Goal: Task Accomplishment & Management: Manage account settings

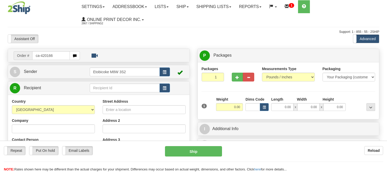
type input "ca-420166"
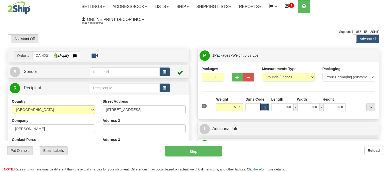
click at [262, 104] on button "button" at bounding box center [264, 107] width 9 height 8
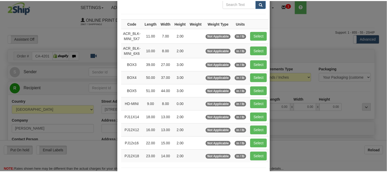
scroll to position [29, 0]
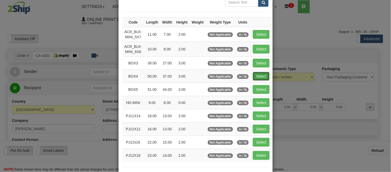
click at [255, 76] on button "Select" at bounding box center [261, 76] width 17 height 9
type input "BOX4"
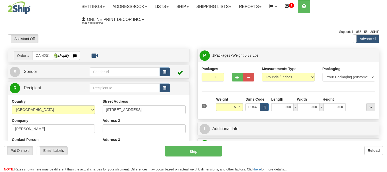
type input "50.00"
type input "37.00"
type input "3.00"
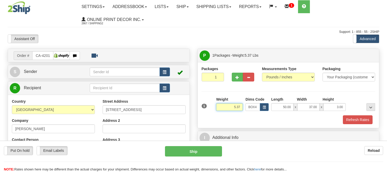
drag, startPoint x: 241, startPoint y: 104, endPoint x: 225, endPoint y: 110, distance: 17.8
click at [225, 110] on input "5.37" at bounding box center [229, 107] width 27 height 8
type input "17.98"
click at [363, 119] on button "Refresh Rates" at bounding box center [358, 119] width 30 height 9
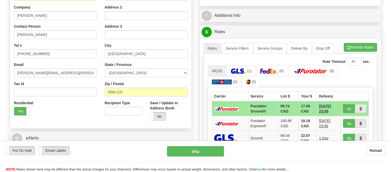
scroll to position [115, 0]
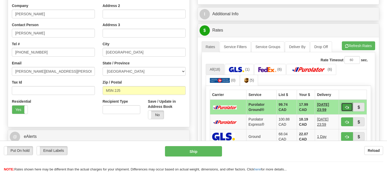
click at [349, 105] on button "button" at bounding box center [347, 106] width 12 height 9
type input "260"
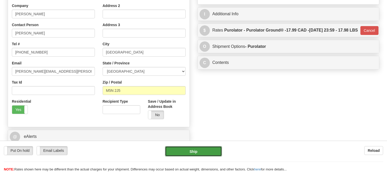
click at [192, 152] on button "Ship" at bounding box center [193, 151] width 57 height 10
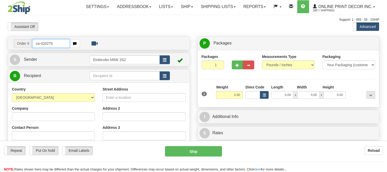
type input "ca-420276"
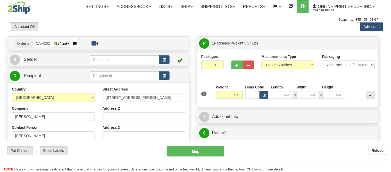
type input "BURNABY"
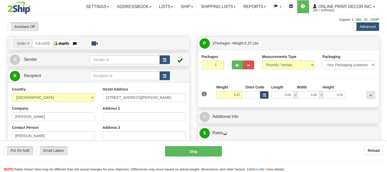
click at [268, 97] on button "button" at bounding box center [264, 95] width 9 height 8
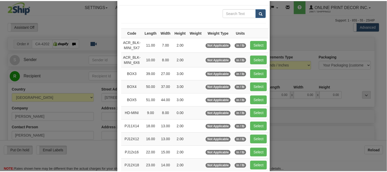
scroll to position [29, 0]
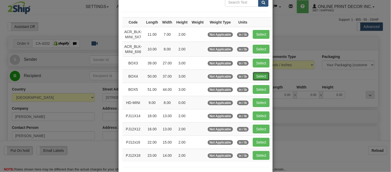
click at [258, 76] on button "Select" at bounding box center [261, 76] width 17 height 9
type input "BOX4"
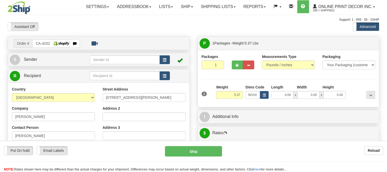
type input "50.00"
type input "37.00"
type input "3.00"
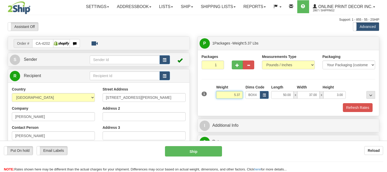
drag, startPoint x: 243, startPoint y: 94, endPoint x: 220, endPoint y: 94, distance: 22.7
click at [220, 94] on input "5.37" at bounding box center [229, 95] width 27 height 8
type input "17.98"
click at [363, 104] on button "Refresh Rates" at bounding box center [358, 107] width 30 height 9
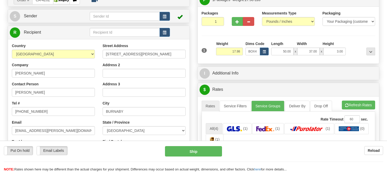
scroll to position [57, 0]
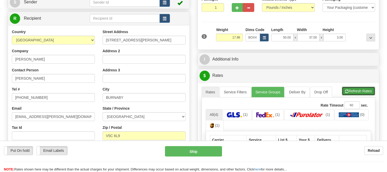
click at [358, 88] on button "Refresh Rates" at bounding box center [358, 90] width 33 height 9
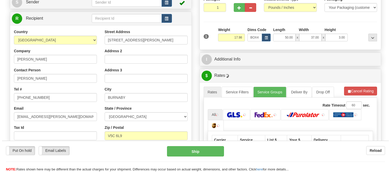
scroll to position [115, 0]
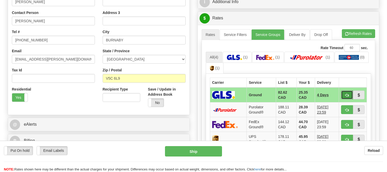
click at [344, 93] on button "button" at bounding box center [347, 94] width 12 height 9
type input "1"
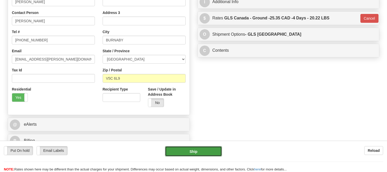
click at [191, 150] on button "Ship" at bounding box center [193, 151] width 57 height 10
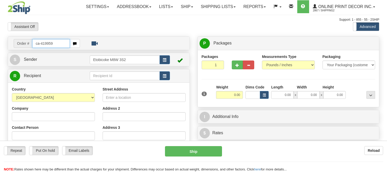
type input "ca-419959"
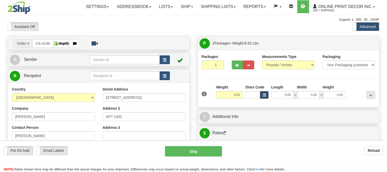
click at [263, 95] on span "button" at bounding box center [264, 95] width 3 height 3
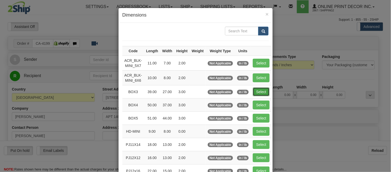
click at [258, 87] on button "Select" at bounding box center [261, 91] width 17 height 9
type input "BOX3"
type input "39.00"
type input "27.00"
type input "3.00"
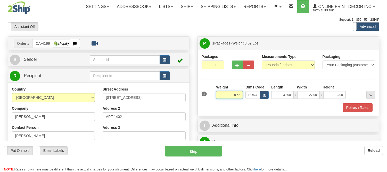
drag, startPoint x: 241, startPoint y: 95, endPoint x: 213, endPoint y: 86, distance: 29.6
click at [213, 86] on div "1 Weight 8.52 Dims Code BOX3" at bounding box center [288, 93] width 176 height 18
type input "12.98"
click at [350, 106] on button "Refresh Rates" at bounding box center [358, 107] width 30 height 9
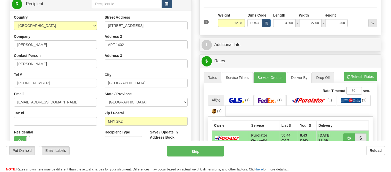
scroll to position [86, 0]
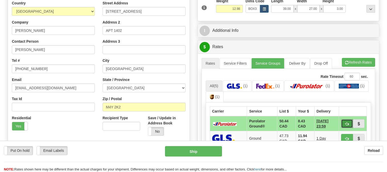
click at [349, 122] on span "button" at bounding box center [347, 123] width 4 height 3
type input "260"
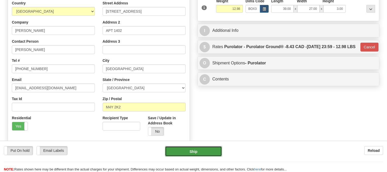
click at [186, 149] on button "Ship" at bounding box center [193, 151] width 57 height 10
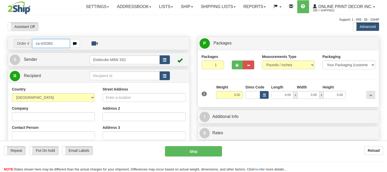
type input "ca-420383"
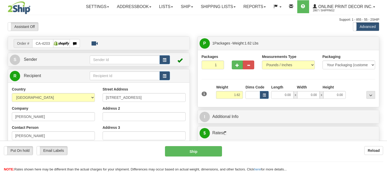
type input "AMHERSTVIEW"
drag, startPoint x: 240, startPoint y: 94, endPoint x: 231, endPoint y: 94, distance: 8.8
click at [231, 94] on input "1.62" at bounding box center [229, 95] width 27 height 8
click at [268, 94] on button "button" at bounding box center [264, 95] width 9 height 8
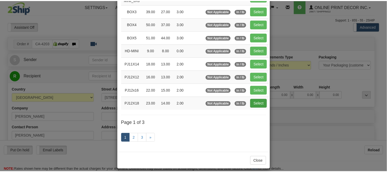
scroll to position [86, 0]
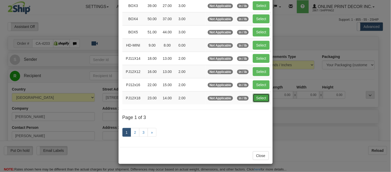
click at [257, 98] on button "Select" at bounding box center [261, 97] width 17 height 9
type input "PJ12X18"
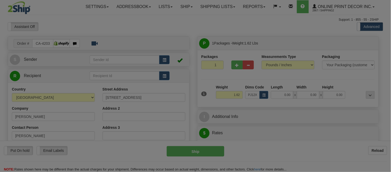
type input "23.00"
type input "14.00"
type input "2.00"
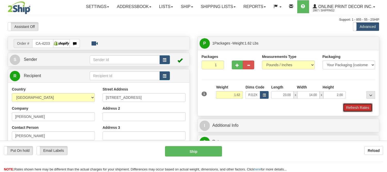
click at [354, 109] on button "Refresh Rates" at bounding box center [358, 107] width 30 height 9
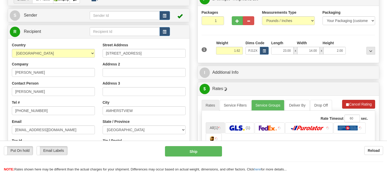
scroll to position [57, 0]
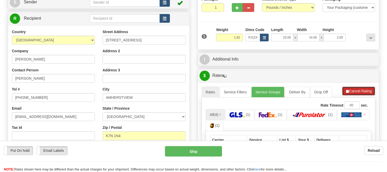
click at [370, 91] on button "Cancel Rating" at bounding box center [358, 90] width 33 height 9
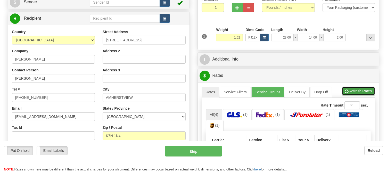
click at [370, 91] on button "Refresh Rates" at bounding box center [358, 90] width 33 height 9
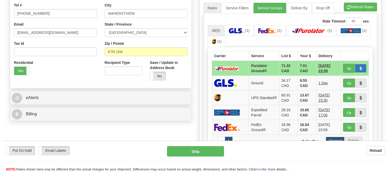
scroll to position [143, 0]
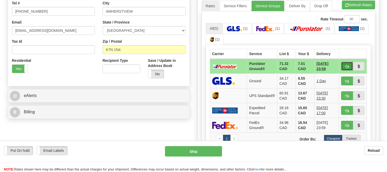
click at [347, 66] on span "button" at bounding box center [347, 66] width 4 height 3
type input "260"
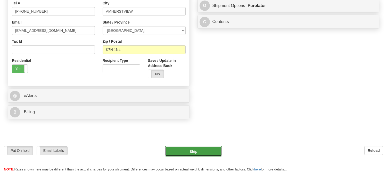
click at [207, 151] on button "Ship" at bounding box center [193, 151] width 57 height 10
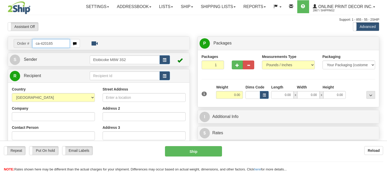
type input "ca-420165"
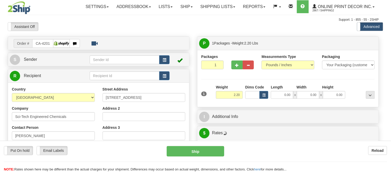
type input "MORINVILLE"
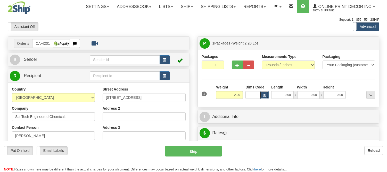
click at [263, 96] on span "button" at bounding box center [264, 95] width 3 height 3
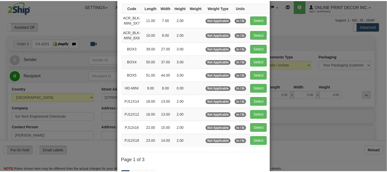
scroll to position [57, 0]
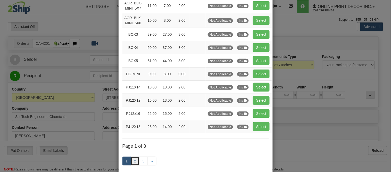
click at [132, 163] on link "2" at bounding box center [135, 160] width 9 height 9
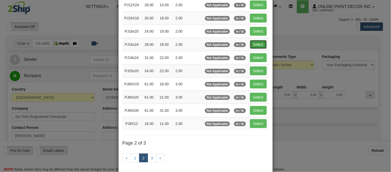
click at [257, 43] on button "Select" at bounding box center [258, 44] width 17 height 9
type input "PJ16x24"
type input "28.00"
type input "18.00"
type input "2.00"
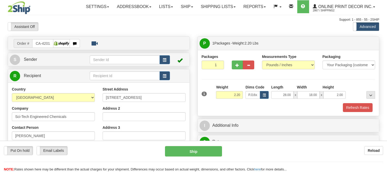
click at [244, 95] on div "Dims Code PJ16x24" at bounding box center [257, 91] width 26 height 14
drag, startPoint x: 242, startPoint y: 95, endPoint x: 220, endPoint y: 102, distance: 23.0
click at [220, 102] on div "1 Weight 2.20 Dims Code x x" at bounding box center [288, 93] width 176 height 18
type input "3.98"
click at [351, 109] on button "Refresh Rates" at bounding box center [358, 107] width 30 height 9
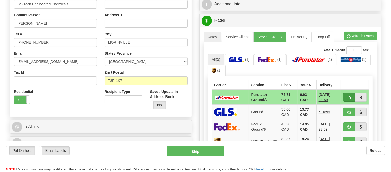
scroll to position [115, 0]
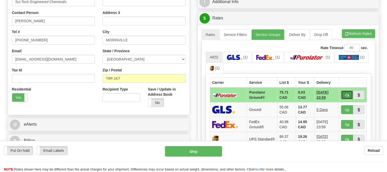
click at [349, 92] on button "button" at bounding box center [347, 94] width 12 height 9
type input "260"
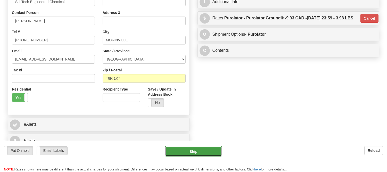
click at [197, 153] on button "Ship" at bounding box center [193, 151] width 57 height 10
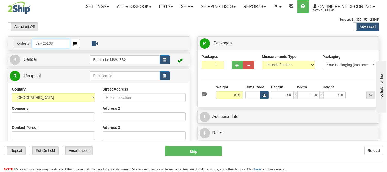
type input "ca-420138"
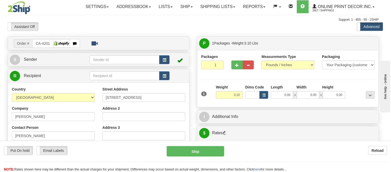
type input "PEMBERTON"
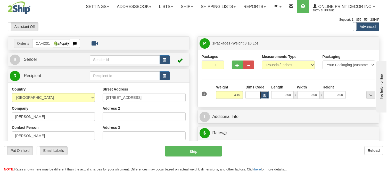
click at [266, 98] on button "button" at bounding box center [264, 95] width 9 height 8
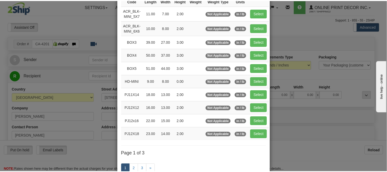
scroll to position [57, 0]
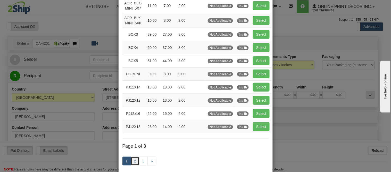
click at [131, 160] on link "2" at bounding box center [135, 160] width 9 height 9
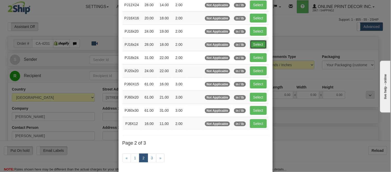
click at [257, 42] on button "Select" at bounding box center [258, 44] width 17 height 9
type input "PJ16x24"
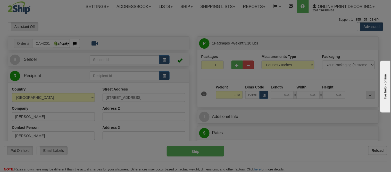
type input "28.00"
type input "18.00"
type input "2.00"
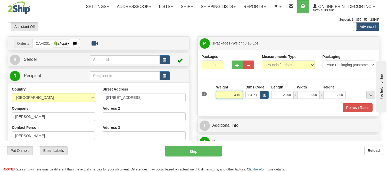
drag, startPoint x: 241, startPoint y: 95, endPoint x: 227, endPoint y: 97, distance: 15.2
click at [227, 97] on input "3.10" at bounding box center [229, 95] width 27 height 8
type input "4.98"
click at [347, 104] on button "Refresh Rates" at bounding box center [358, 107] width 30 height 9
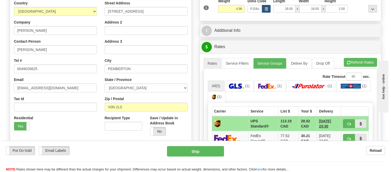
scroll to position [115, 0]
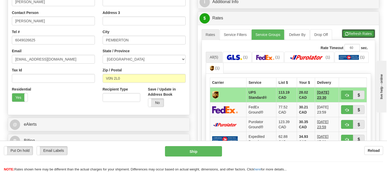
click at [360, 36] on button "Refresh Rates" at bounding box center [358, 33] width 33 height 9
click at [343, 93] on button "button" at bounding box center [347, 94] width 12 height 9
type input "11"
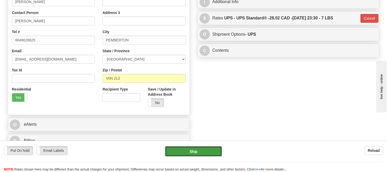
click at [192, 151] on button "Ship" at bounding box center [193, 151] width 57 height 10
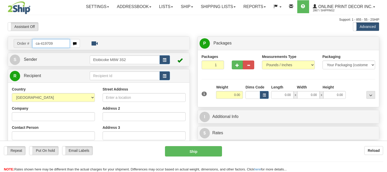
type input "ca-419709"
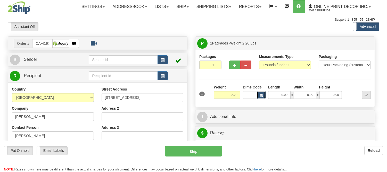
type input "[PERSON_NAME]"
click at [263, 96] on span "button" at bounding box center [261, 95] width 3 height 3
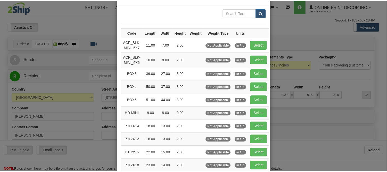
scroll to position [29, 0]
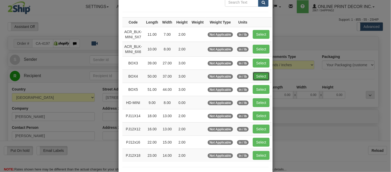
click at [261, 75] on button "Select" at bounding box center [261, 76] width 17 height 9
type input "BOX4"
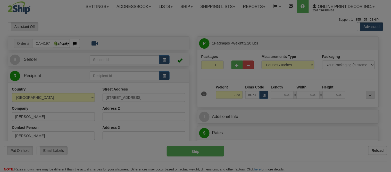
type input "50.00"
type input "37.00"
type input "3.00"
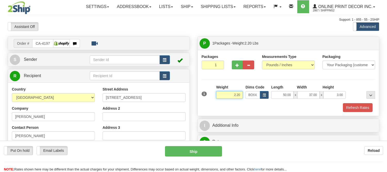
drag, startPoint x: 240, startPoint y: 96, endPoint x: 219, endPoint y: 93, distance: 21.3
click at [219, 93] on input "2.20" at bounding box center [229, 95] width 27 height 8
type input "1"
type input "15.98"
click at [360, 109] on button "Refresh Rates" at bounding box center [358, 107] width 30 height 9
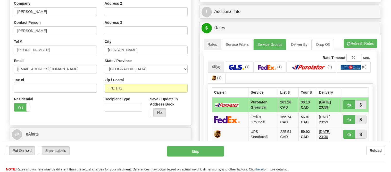
scroll to position [115, 0]
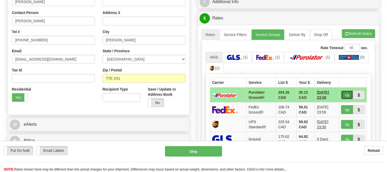
click at [347, 92] on button "button" at bounding box center [347, 94] width 12 height 9
type input "260"
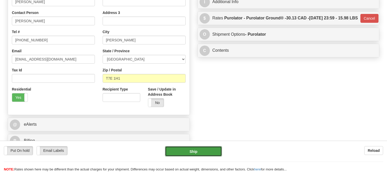
click at [207, 148] on button "Ship" at bounding box center [193, 151] width 57 height 10
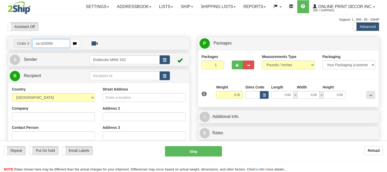
type input "ca-420056"
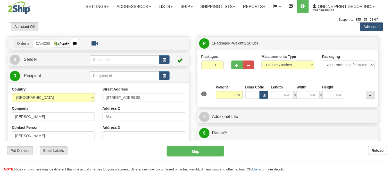
type input "[GEOGRAPHIC_DATA]"
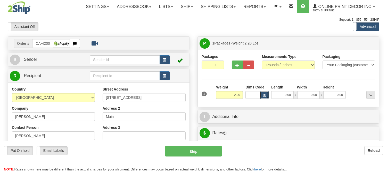
click at [264, 95] on span "button" at bounding box center [264, 95] width 3 height 3
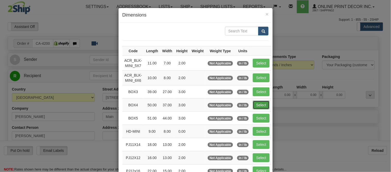
click at [264, 104] on button "Select" at bounding box center [261, 104] width 17 height 9
type input "BOX4"
type input "50.00"
type input "37.00"
type input "3.00"
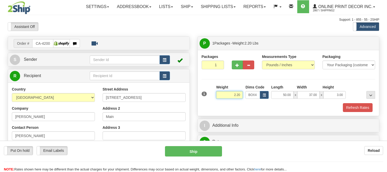
drag, startPoint x: 241, startPoint y: 93, endPoint x: 208, endPoint y: 98, distance: 32.5
click at [208, 98] on div "1 Weight 2.20 Dims Code BOX4" at bounding box center [288, 93] width 176 height 18
type input "15.98"
click at [352, 106] on button "Refresh Rates" at bounding box center [358, 107] width 30 height 9
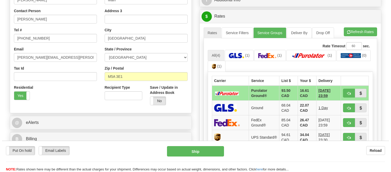
scroll to position [143, 0]
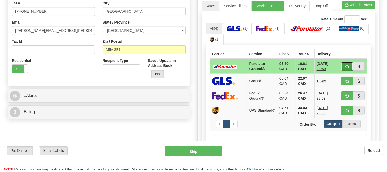
click at [343, 66] on button "button" at bounding box center [347, 66] width 12 height 9
type input "260"
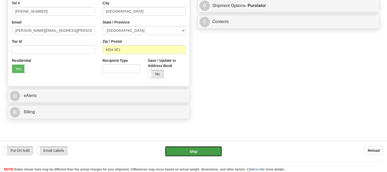
click at [199, 152] on button "Ship" at bounding box center [193, 151] width 57 height 10
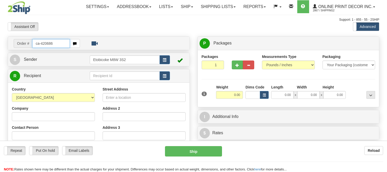
type input "ca-420686"
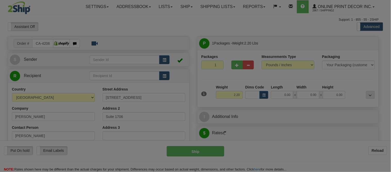
type input "[GEOGRAPHIC_DATA]"
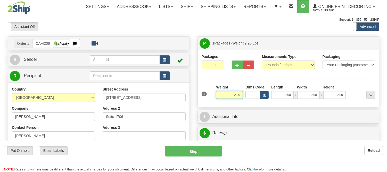
drag, startPoint x: 241, startPoint y: 94, endPoint x: 209, endPoint y: 97, distance: 32.6
click at [209, 97] on div "1 Weight 2.20 Dims Code 0.00" at bounding box center [288, 93] width 176 height 18
type input "15.98"
click at [260, 96] on button "button" at bounding box center [264, 95] width 9 height 8
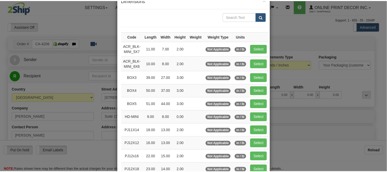
scroll to position [29, 0]
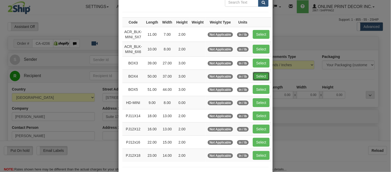
click at [254, 75] on button "Select" at bounding box center [261, 76] width 17 height 9
type input "BOX4"
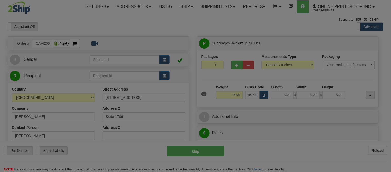
type input "50.00"
type input "37.00"
type input "3.00"
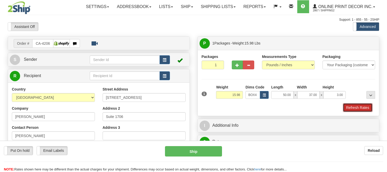
click at [347, 105] on button "Refresh Rates" at bounding box center [358, 107] width 30 height 9
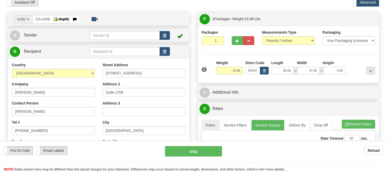
scroll to position [57, 0]
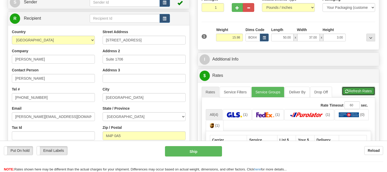
click at [350, 88] on button "Refresh Rates" at bounding box center [358, 90] width 33 height 9
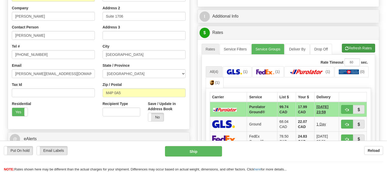
scroll to position [115, 0]
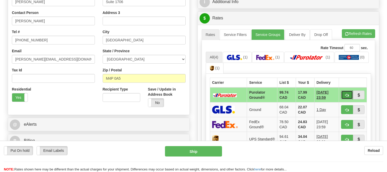
click at [350, 94] on button "button" at bounding box center [347, 94] width 12 height 9
type input "260"
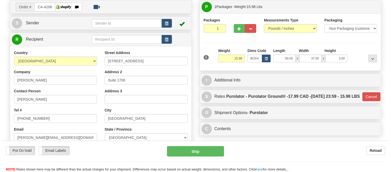
scroll to position [29, 0]
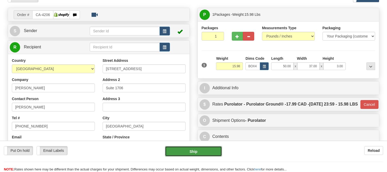
click at [210, 153] on button "Ship" at bounding box center [193, 151] width 57 height 10
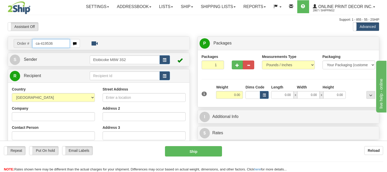
type input "ca-419536"
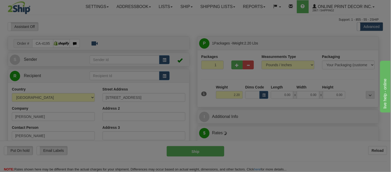
type input "CRANBROOK"
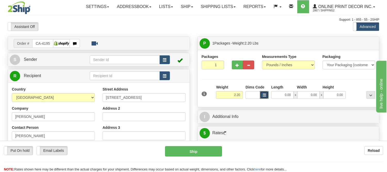
click at [264, 95] on span "button" at bounding box center [264, 95] width 3 height 3
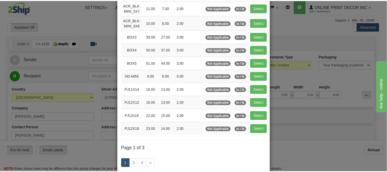
scroll to position [57, 0]
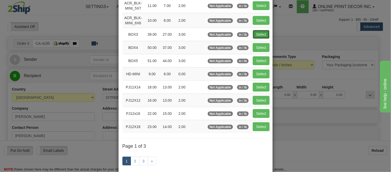
click at [259, 35] on button "Select" at bounding box center [261, 34] width 17 height 9
type input "BOX3"
type input "39.00"
type input "27.00"
type input "3.00"
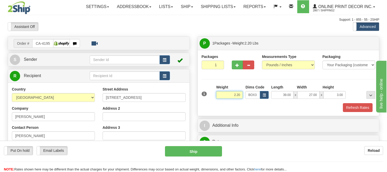
drag, startPoint x: 241, startPoint y: 94, endPoint x: 219, endPoint y: 102, distance: 24.5
click at [219, 102] on div "1 Weight 2.20 Dims Code BOX3" at bounding box center [288, 93] width 176 height 18
type input "11.98"
click at [350, 106] on button "Refresh Rates" at bounding box center [358, 107] width 30 height 9
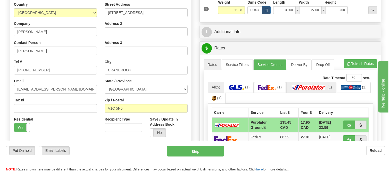
scroll to position [86, 0]
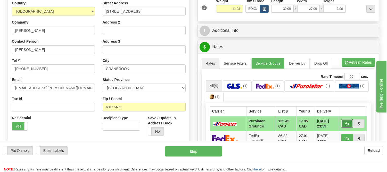
click at [347, 123] on span "button" at bounding box center [347, 123] width 4 height 3
type input "260"
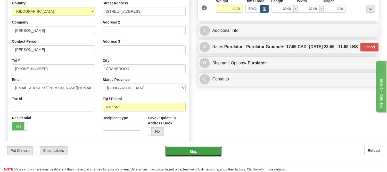
click at [195, 153] on button "Ship" at bounding box center [193, 151] width 57 height 10
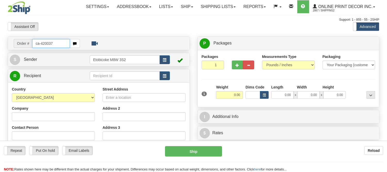
type input "ca-420037"
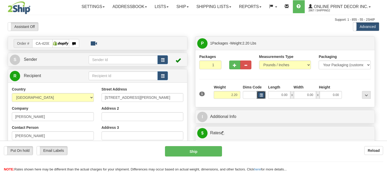
click at [263, 96] on span "button" at bounding box center [261, 95] width 3 height 3
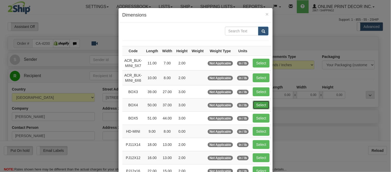
click at [264, 102] on button "Select" at bounding box center [261, 104] width 17 height 9
type input "BOX4"
type input "50.00"
type input "37.00"
type input "3.00"
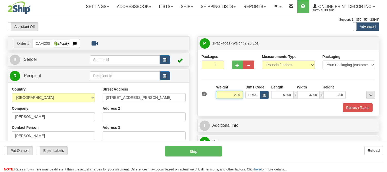
drag, startPoint x: 241, startPoint y: 96, endPoint x: 226, endPoint y: 92, distance: 15.5
click at [226, 92] on input "2.20" at bounding box center [229, 95] width 27 height 8
type input "15.98"
click at [360, 105] on button "Refresh Rates" at bounding box center [358, 107] width 30 height 9
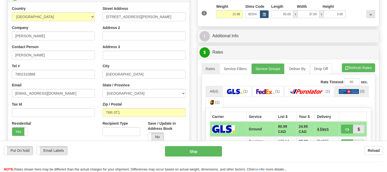
scroll to position [86, 0]
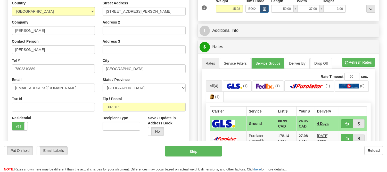
click at [355, 67] on ul "Rates Service Filters Service Groups Deliver By Drop Off Pickup Refresh Rates C…" at bounding box center [289, 63] width 174 height 11
click at [359, 66] on button "Refresh Rates" at bounding box center [358, 62] width 33 height 9
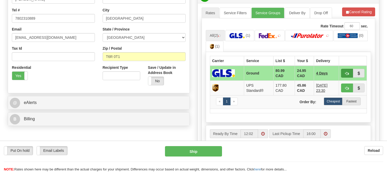
scroll to position [143, 0]
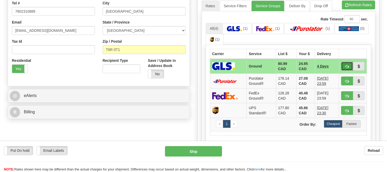
click at [347, 65] on span "button" at bounding box center [347, 66] width 4 height 3
type input "1"
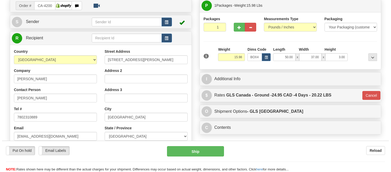
scroll to position [0, 0]
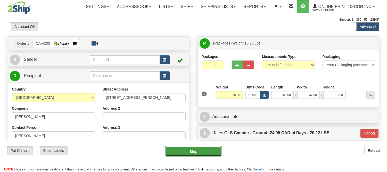
click button "Ship"
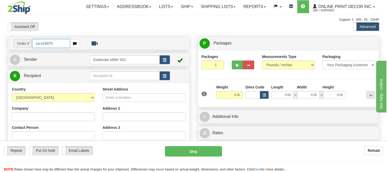
type input "ca-419975"
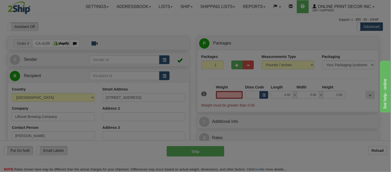
type input "LILLOOET"
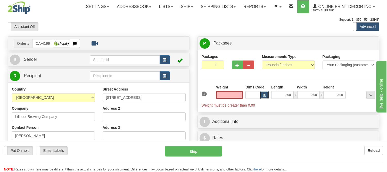
type input "0.00"
click at [263, 92] on button "button" at bounding box center [264, 95] width 9 height 8
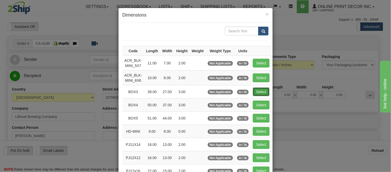
click at [253, 89] on button "Select" at bounding box center [261, 91] width 17 height 9
type input "BOX3"
type input "39.00"
type input "27.00"
type input "3.00"
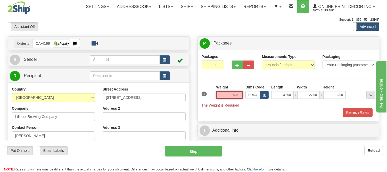
drag, startPoint x: 240, startPoint y: 95, endPoint x: 204, endPoint y: 92, distance: 36.0
click at [204, 92] on div "1 Weight 0.00 Dims Code BOX3" at bounding box center [288, 95] width 176 height 23
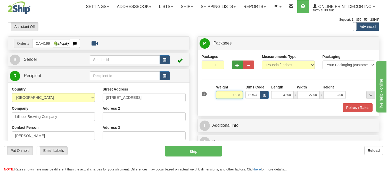
type input "17.98"
click at [238, 65] on span "button" at bounding box center [238, 64] width 4 height 3
radio input "true"
type input "2"
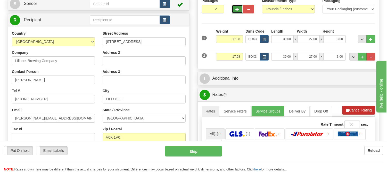
scroll to position [57, 0]
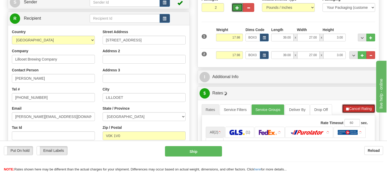
click at [367, 107] on button "Cancel Rating" at bounding box center [358, 108] width 33 height 9
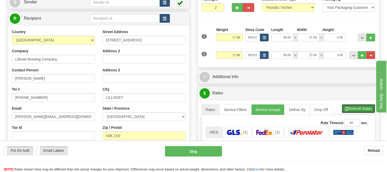
click at [367, 107] on button "Refresh Rates" at bounding box center [358, 108] width 33 height 9
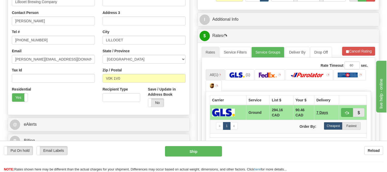
scroll to position [143, 0]
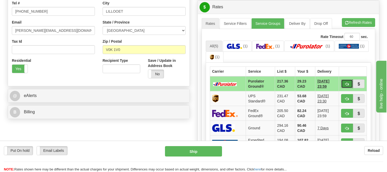
click at [345, 83] on button "button" at bounding box center [347, 83] width 12 height 9
type input "260"
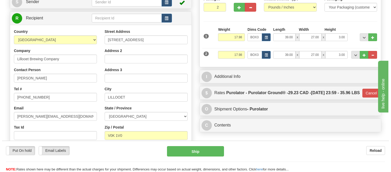
scroll to position [57, 0]
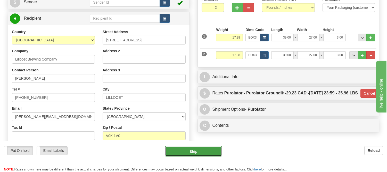
click at [183, 152] on button "Ship" at bounding box center [193, 151] width 57 height 10
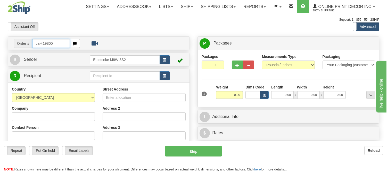
type input "ca-419800"
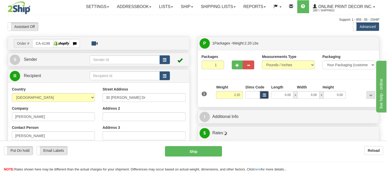
click at [266, 94] on span "button" at bounding box center [264, 95] width 3 height 3
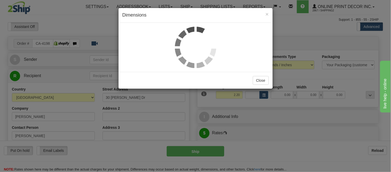
type input "GANDER"
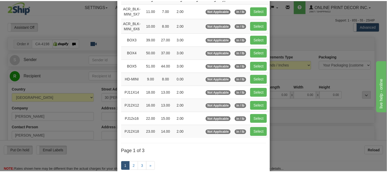
scroll to position [57, 0]
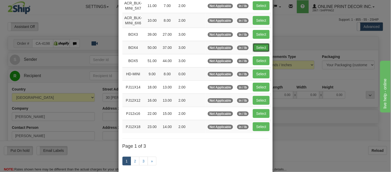
click at [256, 47] on button "Select" at bounding box center [261, 47] width 17 height 9
type input "BOX4"
type input "50.00"
type input "37.00"
type input "3.00"
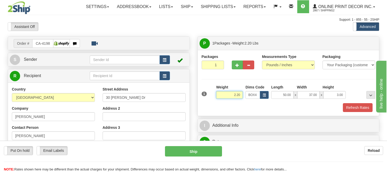
drag, startPoint x: 241, startPoint y: 94, endPoint x: 213, endPoint y: 98, distance: 28.0
click at [213, 98] on div "1 Weight 2.20 Dims Code BOX4" at bounding box center [288, 93] width 176 height 18
type input "15.98"
click at [365, 107] on button "Refresh Rates" at bounding box center [358, 107] width 30 height 9
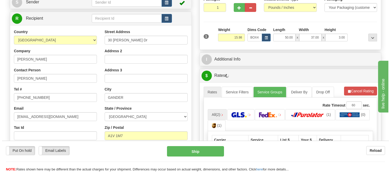
scroll to position [86, 0]
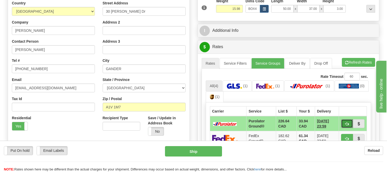
click at [343, 122] on button "button" at bounding box center [347, 123] width 12 height 9
type input "260"
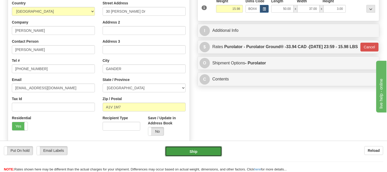
click at [189, 150] on button "Ship" at bounding box center [193, 151] width 57 height 10
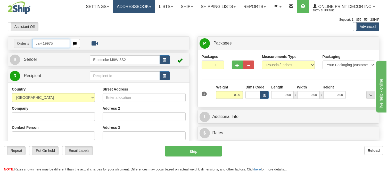
type input "ca-419975"
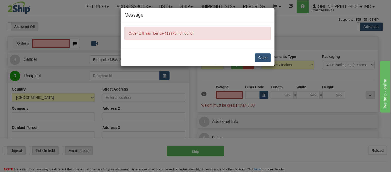
type input "0.00"
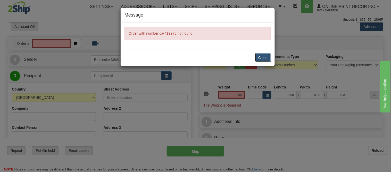
click at [262, 57] on button "Close" at bounding box center [263, 57] width 16 height 9
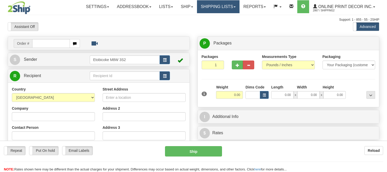
drag, startPoint x: 0, startPoint y: 0, endPoint x: 205, endPoint y: 7, distance: 205.5
click at [205, 7] on link "Shipping lists" at bounding box center [218, 6] width 43 height 13
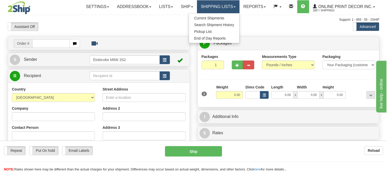
click at [205, 7] on link "Shipping lists" at bounding box center [218, 6] width 43 height 13
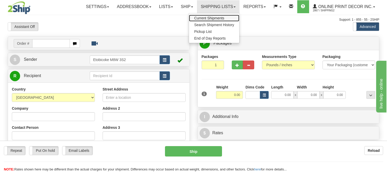
click at [207, 15] on link "Current Shipments" at bounding box center [214, 18] width 50 height 7
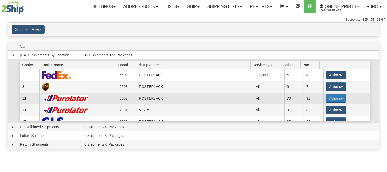
click at [334, 98] on button "Actions" at bounding box center [336, 98] width 21 height 9
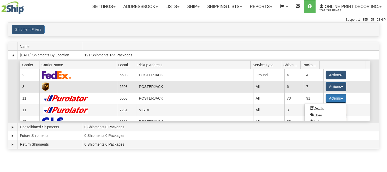
scroll to position [19, 0]
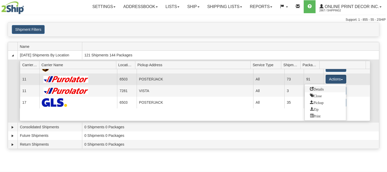
click at [318, 87] on span "Details" at bounding box center [317, 89] width 14 height 4
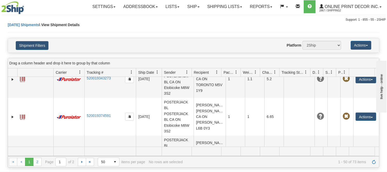
scroll to position [516, 0]
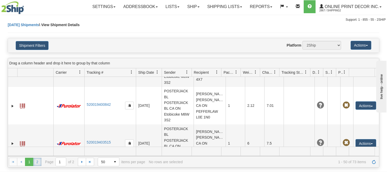
click at [37, 162] on link "2" at bounding box center [37, 161] width 8 height 8
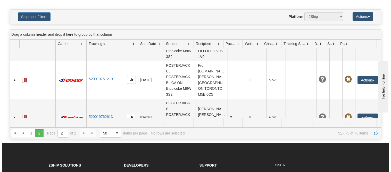
scroll to position [490, 0]
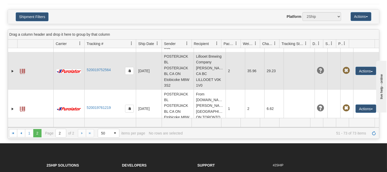
click at [63, 85] on td at bounding box center [68, 71] width 31 height 38
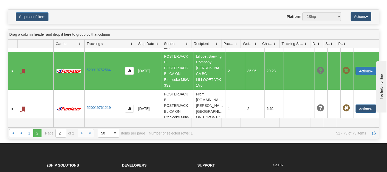
click at [360, 75] on button "Actions" at bounding box center [366, 71] width 21 height 8
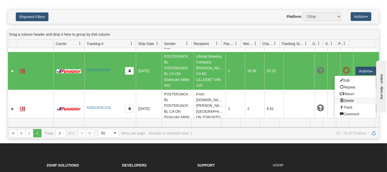
click at [344, 104] on link "Delete" at bounding box center [355, 100] width 41 height 7
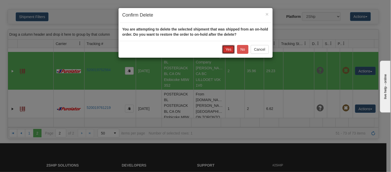
click at [229, 45] on button "Yes" at bounding box center [228, 49] width 13 height 9
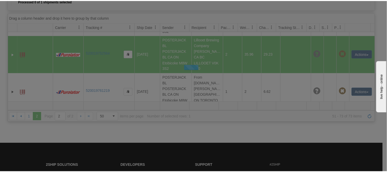
scroll to position [12, 0]
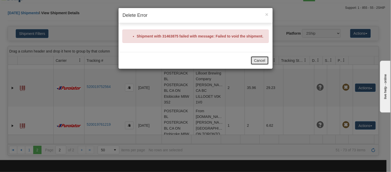
click at [257, 62] on button "Cancel" at bounding box center [260, 60] width 18 height 9
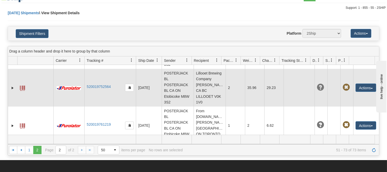
click at [199, 104] on td "Lillooet Brewing Company [PERSON_NAME] CA BC LILLOOET V0K 1V0" at bounding box center [210, 88] width 32 height 38
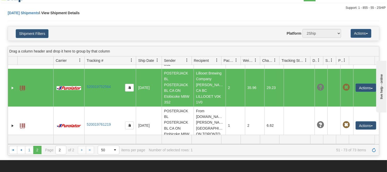
click at [199, 104] on td "Lillooet Brewing Company [PERSON_NAME] CA BC LILLOOET V0K 1V0" at bounding box center [210, 88] width 32 height 38
drag, startPoint x: 199, startPoint y: 104, endPoint x: 363, endPoint y: 99, distance: 164.2
click at [363, 92] on button "Actions" at bounding box center [366, 87] width 21 height 8
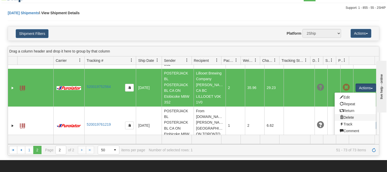
click at [348, 120] on link "Delete" at bounding box center [355, 117] width 41 height 7
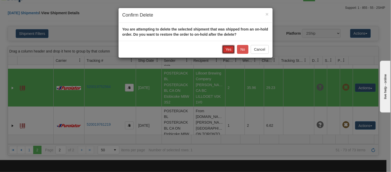
click at [226, 52] on button "Yes" at bounding box center [228, 49] width 13 height 9
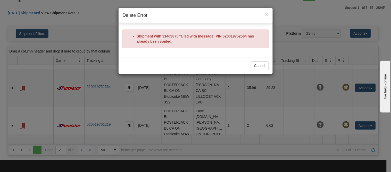
click at [226, 41] on li "Shipment with 31463875 failed with message: PIN 520019752564 has already been v…" at bounding box center [201, 39] width 128 height 10
click at [251, 66] on button "Cancel" at bounding box center [260, 65] width 18 height 9
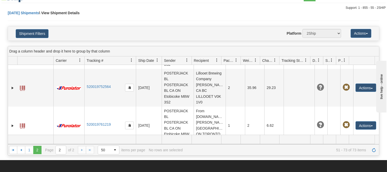
scroll to position [0, 0]
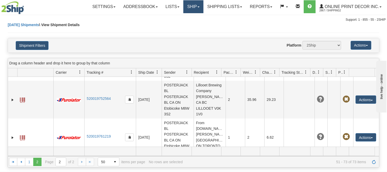
click at [191, 5] on link "Ship" at bounding box center [193, 6] width 20 height 13
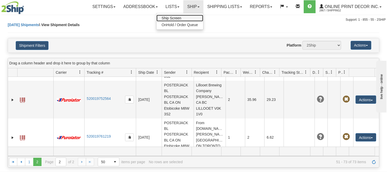
click at [176, 17] on span "Ship Screen" at bounding box center [172, 18] width 20 height 4
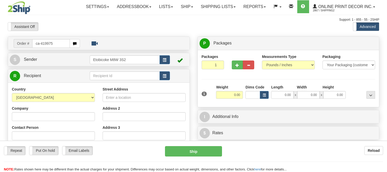
type input "ca-419975"
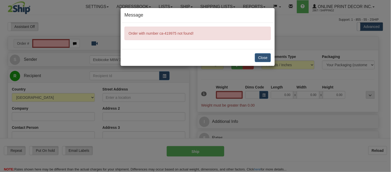
type input "0.00"
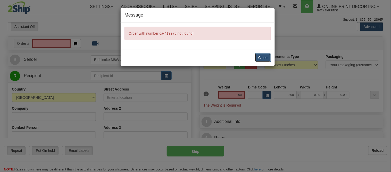
click at [265, 57] on button "Close" at bounding box center [263, 57] width 16 height 9
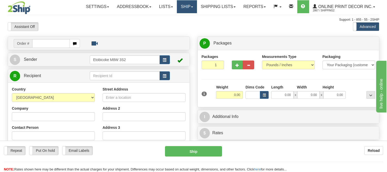
click at [195, 4] on link "Ship" at bounding box center [187, 6] width 20 height 13
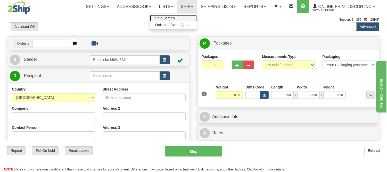
click at [178, 18] on link "Ship Screen" at bounding box center [173, 18] width 47 height 7
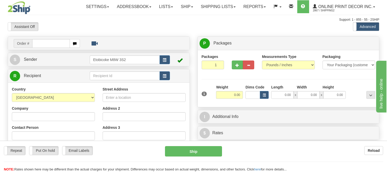
click at [209, 6] on div "Toggle navigation Settings Shipping Preferences Fields Preferences New" at bounding box center [193, 145] width 387 height 291
click at [211, 9] on link "Shipping lists" at bounding box center [218, 6] width 43 height 13
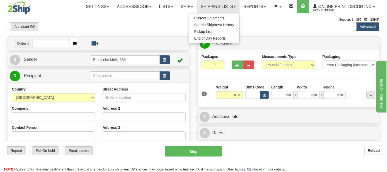
click at [212, 14] on ul "Current Shipments Search Shipment History Pickup List End of Day Reports" at bounding box center [214, 28] width 51 height 30
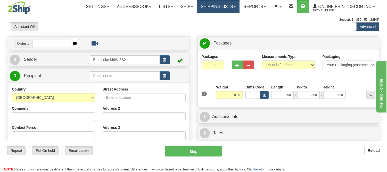
click at [213, 7] on link "Shipping lists" at bounding box center [218, 6] width 43 height 13
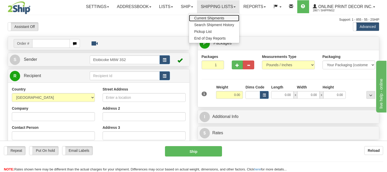
click at [213, 15] on link "Current Shipments" at bounding box center [214, 18] width 50 height 7
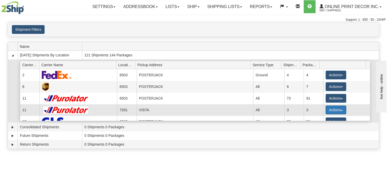
click at [328, 107] on button "Actions" at bounding box center [336, 109] width 21 height 9
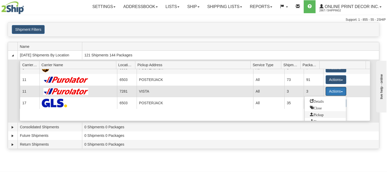
scroll to position [29, 0]
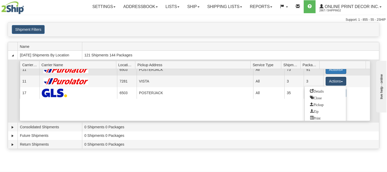
click at [329, 70] on button "Actions" at bounding box center [336, 69] width 21 height 9
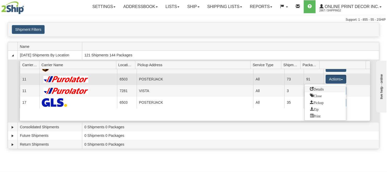
click at [323, 89] on span "Details" at bounding box center [317, 89] width 14 height 4
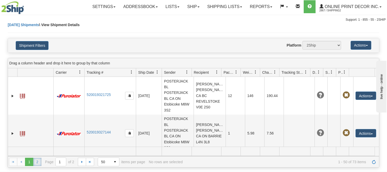
click at [37, 161] on link "2" at bounding box center [37, 161] width 8 height 8
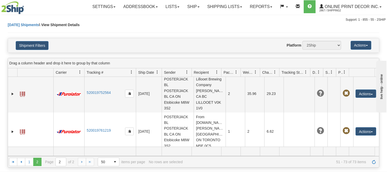
scroll to position [490, 0]
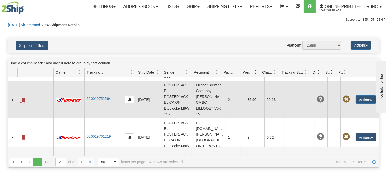
click at [93, 118] on td "520019752564" at bounding box center [110, 99] width 52 height 38
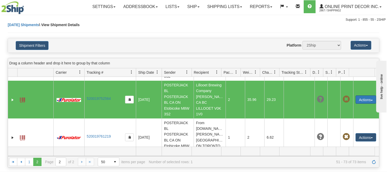
click at [363, 103] on button "Actions" at bounding box center [366, 99] width 21 height 8
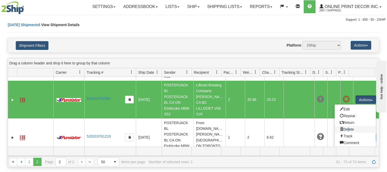
click at [344, 132] on link "Delete" at bounding box center [355, 129] width 41 height 7
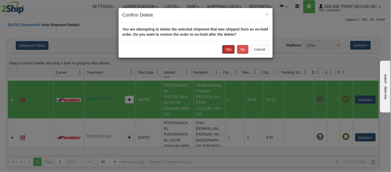
click at [226, 49] on button "Yes" at bounding box center [228, 49] width 13 height 9
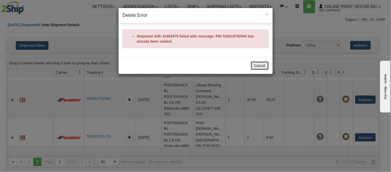
click at [264, 66] on button "Cancel" at bounding box center [260, 65] width 18 height 9
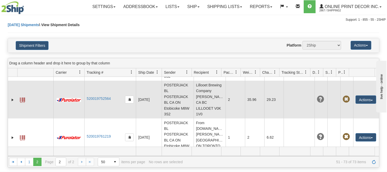
click at [208, 109] on td "Lillooet Brewing Company Amy Eby CA BC LILLOOET V0K 1V0" at bounding box center [210, 99] width 32 height 38
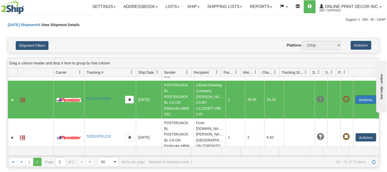
click at [368, 103] on button "Actions" at bounding box center [366, 99] width 21 height 8
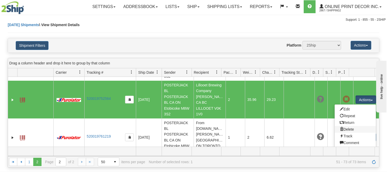
click at [349, 132] on link "Delete" at bounding box center [355, 129] width 41 height 7
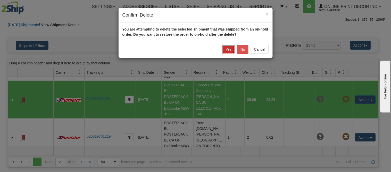
click at [225, 47] on button "Yes" at bounding box center [228, 49] width 13 height 9
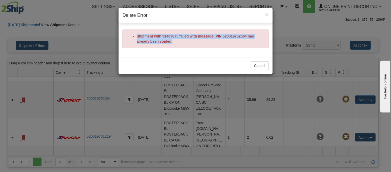
drag, startPoint x: 176, startPoint y: 42, endPoint x: 137, endPoint y: 32, distance: 39.6
click at [137, 32] on div "Shipment with 31463875 failed with message: PIN 520019752564 has already been v…" at bounding box center [196, 38] width 147 height 19
copy li "Shipment with 31463875 failed with message: PIN 520019752564 has already been v…"
click at [262, 62] on button "Cancel" at bounding box center [260, 65] width 18 height 9
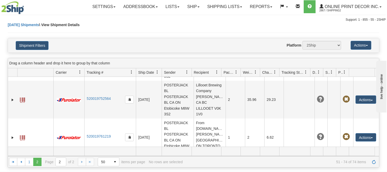
click at [177, 34] on div "Today Shipments \ View Shipment Details" at bounding box center [194, 30] width 372 height 16
click at [194, 6] on link "Ship" at bounding box center [193, 6] width 20 height 13
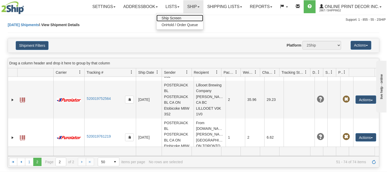
click at [192, 16] on link "Ship Screen" at bounding box center [180, 18] width 47 height 7
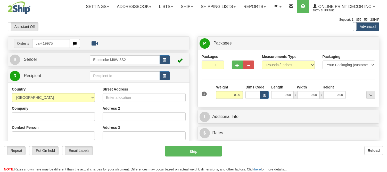
type input "ca-419975"
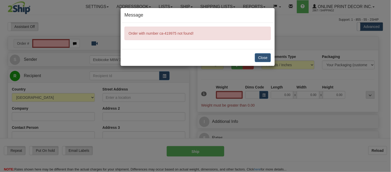
type input "0.00"
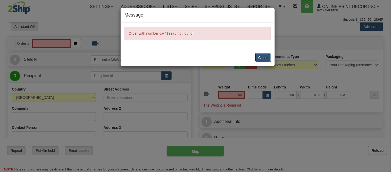
click at [264, 58] on button "Close" at bounding box center [263, 57] width 16 height 9
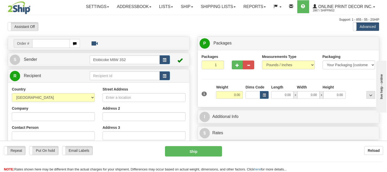
click at [172, 21] on div "Support: 1 - 855 - 55 - 2SHIP" at bounding box center [194, 20] width 372 height 4
click at [45, 44] on input "text" at bounding box center [51, 43] width 38 height 9
type input "ca-419975"
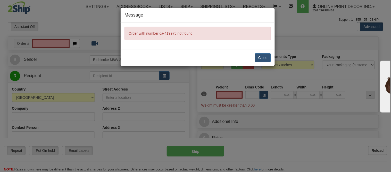
type input "0.00"
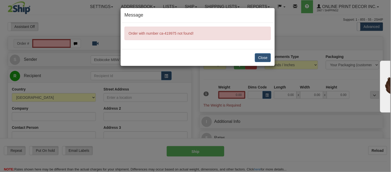
click at [159, 34] on span "Order with number ca-419975 not found!" at bounding box center [161, 33] width 65 height 4
copy form "Order with number ca-419975 not found! Close"
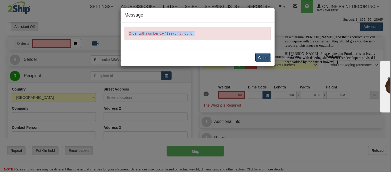
click at [268, 58] on button "Close" at bounding box center [263, 57] width 16 height 9
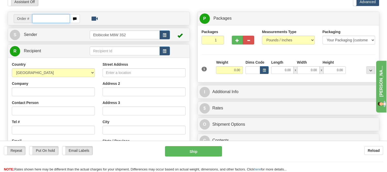
scroll to position [57, 0]
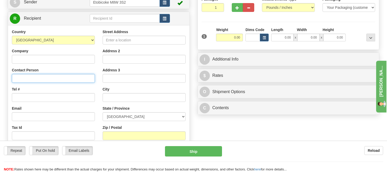
paste input "[PERSON_NAME], Lillooet Brewing Company, [STREET_ADDRESS], [PHONE_NUMBER]"
drag, startPoint x: 69, startPoint y: 79, endPoint x: 100, endPoint y: 82, distance: 31.1
click at [100, 82] on div "Country [GEOGRAPHIC_DATA] [GEOGRAPHIC_DATA] [GEOGRAPHIC_DATA] [GEOGRAPHIC_DATA]…" at bounding box center [99, 98] width 182 height 139
type input "[PERSON_NAME], Lillooet Brewing Company, [STREET_ADDRESS], +"
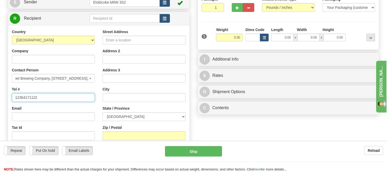
scroll to position [0, 0]
type input "12364171122"
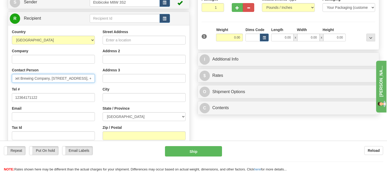
scroll to position [0, 43]
drag, startPoint x: 75, startPoint y: 77, endPoint x: 57, endPoint y: 80, distance: 18.4
click at [57, 80] on input "[PERSON_NAME], Lillooet Brewing Company, [STREET_ADDRESS], +" at bounding box center [53, 78] width 83 height 9
type input "[PERSON_NAME], Lillooet Brewing Company, , Lillooet [GEOGRAPHIC_DATA] V0K 1V0, …"
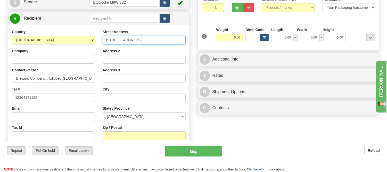
scroll to position [0, 0]
type input "[STREET_ADDRESS]"
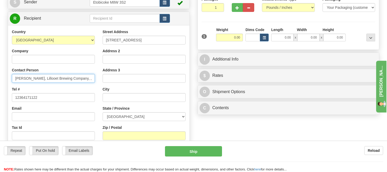
drag, startPoint x: 31, startPoint y: 78, endPoint x: 73, endPoint y: 78, distance: 41.8
click at [73, 78] on input "[PERSON_NAME], Lillooet Brewing Company, , Lillooet [GEOGRAPHIC_DATA] V0K 1V0, …" at bounding box center [53, 78] width 83 height 9
type input "[PERSON_NAME], , , Lillooet [GEOGRAPHIC_DATA] V0K 1V0, [GEOGRAPHIC_DATA], +"
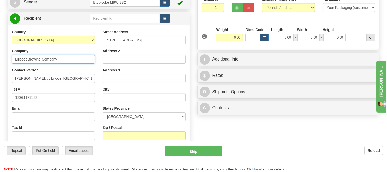
type input "Lillooet Brewing Company"
click at [70, 68] on div "Contact Person [PERSON_NAME], , , Lillooet [GEOGRAPHIC_DATA] V0K 1V0, [GEOGRAPH…" at bounding box center [53, 74] width 83 height 15
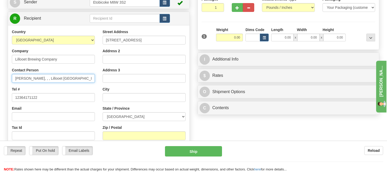
scroll to position [0, 17]
click at [73, 78] on input "[PERSON_NAME], , , Lillooet [GEOGRAPHIC_DATA] V0K 1V0, [GEOGRAPHIC_DATA], +" at bounding box center [53, 78] width 83 height 9
type input "[PERSON_NAME], , , Lillooet [GEOGRAPHIC_DATA] , [GEOGRAPHIC_DATA], +"
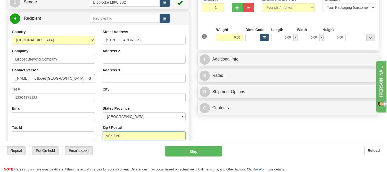
scroll to position [0, 0]
type input "V0K 1V0"
click at [129, 123] on div "Street Address 104 Main Street Address 2 Address 3 City State / Province ALBERT…" at bounding box center [144, 98] width 91 height 139
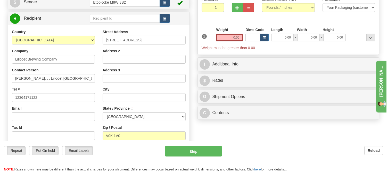
type input "LILLOOET"
select select "BC"
drag, startPoint x: 36, startPoint y: 77, endPoint x: 94, endPoint y: 87, distance: 59.6
click at [94, 87] on div "Country AFGHANISTAN ALAND ISLANDS ALBANIA ALGERIA AMERICAN SAMOA ANDORRA ANGOLA…" at bounding box center [53, 96] width 91 height 134
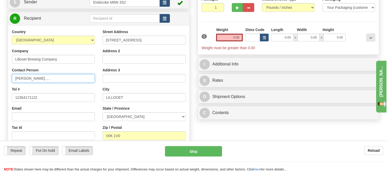
scroll to position [0, 0]
type input "Amy Eby"
click at [262, 37] on button "button" at bounding box center [264, 38] width 9 height 8
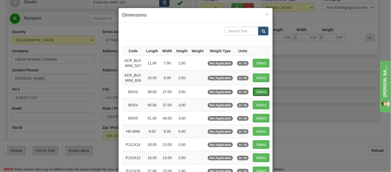
click at [253, 88] on button "Select" at bounding box center [261, 91] width 17 height 9
type input "BOX3"
type input "39.00"
type input "27.00"
type input "3.00"
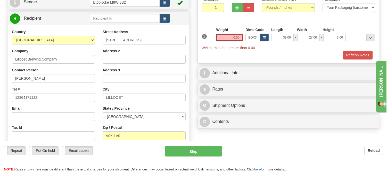
drag, startPoint x: 240, startPoint y: 33, endPoint x: 230, endPoint y: 39, distance: 12.5
click at [226, 37] on div "Weight 0.00" at bounding box center [229, 34] width 27 height 14
drag, startPoint x: 239, startPoint y: 36, endPoint x: 219, endPoint y: 35, distance: 20.2
click at [219, 35] on input "0.00" at bounding box center [229, 38] width 27 height 8
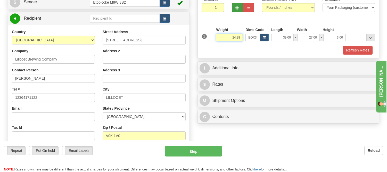
type input "24.98"
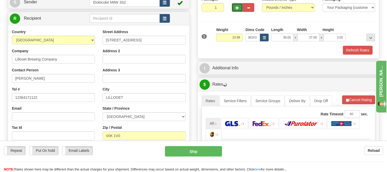
click at [233, 8] on button "button" at bounding box center [237, 7] width 11 height 9
radio input "true"
type input "2"
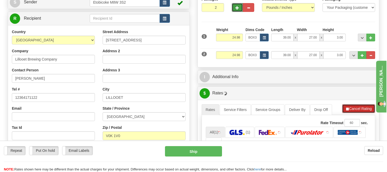
click at [354, 108] on button "Cancel Rating" at bounding box center [358, 108] width 33 height 9
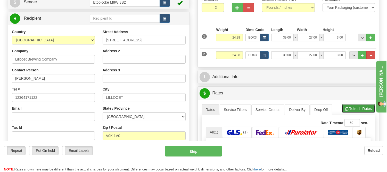
click at [354, 108] on button "Refresh Rates" at bounding box center [358, 108] width 33 height 9
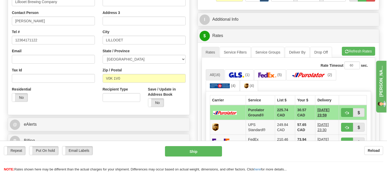
scroll to position [143, 0]
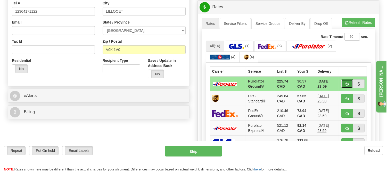
click at [348, 82] on span "button" at bounding box center [347, 83] width 4 height 3
type input "260"
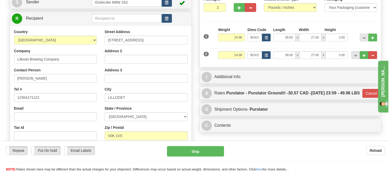
scroll to position [86, 0]
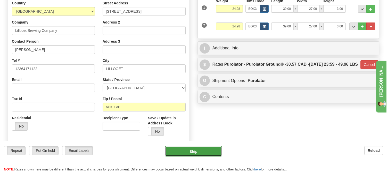
click at [184, 153] on button "Ship" at bounding box center [193, 151] width 57 height 10
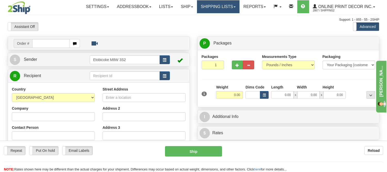
click at [212, 7] on link "Shipping lists" at bounding box center [218, 6] width 43 height 13
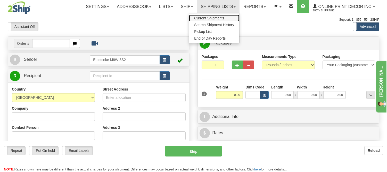
click at [209, 17] on span "Current Shipments" at bounding box center [209, 18] width 30 height 4
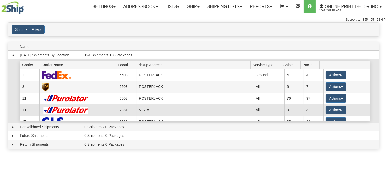
scroll to position [7, 0]
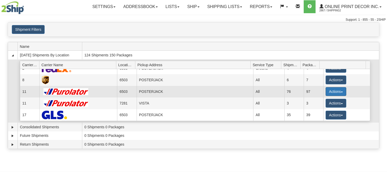
click at [328, 90] on button "Actions" at bounding box center [336, 91] width 21 height 9
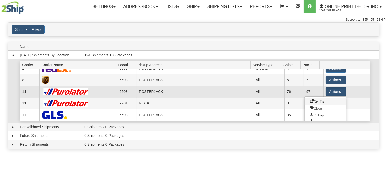
click at [321, 100] on span "Details" at bounding box center [317, 101] width 14 height 4
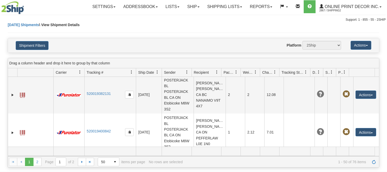
scroll to position [573, 0]
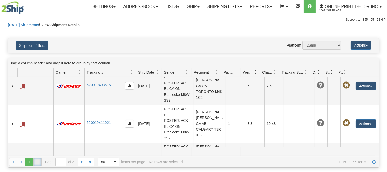
click at [38, 160] on link "2" at bounding box center [37, 161] width 8 height 8
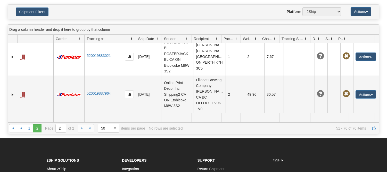
scroll to position [107, 0]
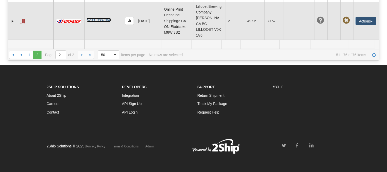
click at [107, 21] on link "520019887964" at bounding box center [99, 20] width 24 height 4
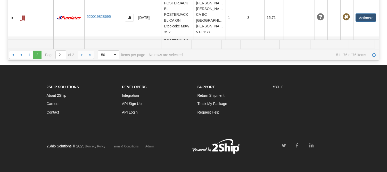
scroll to position [0, 0]
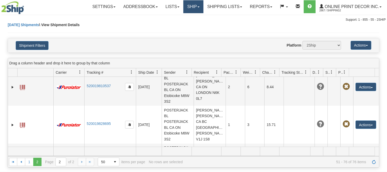
click at [187, 7] on link "Ship" at bounding box center [193, 6] width 20 height 13
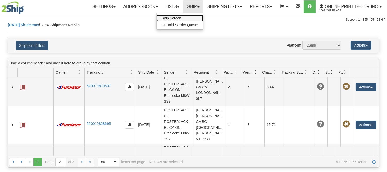
click at [180, 16] on span "Ship Screen" at bounding box center [172, 18] width 20 height 4
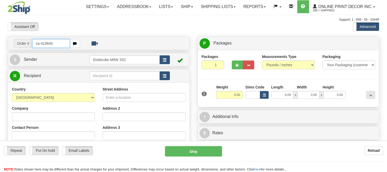
type input "ca-419645"
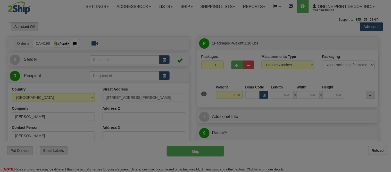
type input "WAINFLEET"
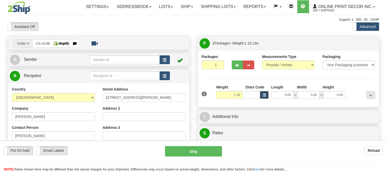
click at [267, 96] on button "button" at bounding box center [264, 95] width 9 height 8
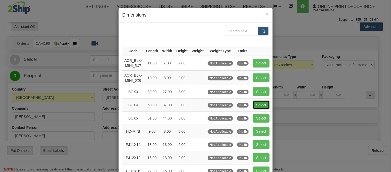
click at [259, 105] on button "Select" at bounding box center [261, 104] width 17 height 9
type input "BOX4"
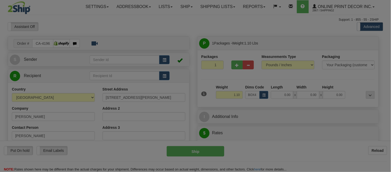
type input "50.00"
type input "37.00"
type input "3.00"
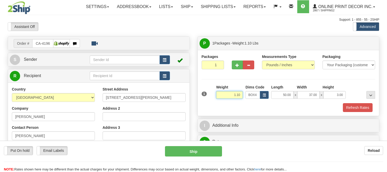
drag, startPoint x: 240, startPoint y: 94, endPoint x: 210, endPoint y: 99, distance: 30.5
click at [210, 99] on div "1 Weight 1.10 Dims Code BOX4" at bounding box center [288, 93] width 176 height 18
type input "14.98"
click at [355, 108] on button "Refresh Rates" at bounding box center [358, 107] width 30 height 9
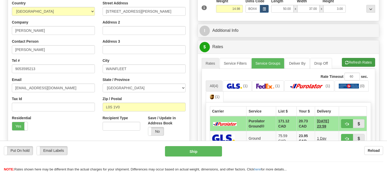
scroll to position [115, 0]
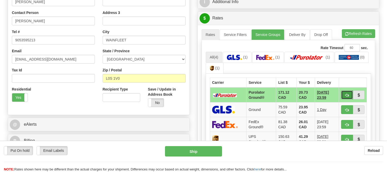
click at [348, 95] on span "button" at bounding box center [347, 94] width 4 height 3
type input "260"
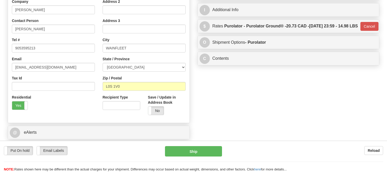
scroll to position [29, 0]
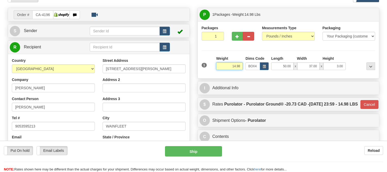
drag, startPoint x: 242, startPoint y: 66, endPoint x: 219, endPoint y: 66, distance: 23.2
click at [219, 66] on input "14.98" at bounding box center [229, 66] width 27 height 8
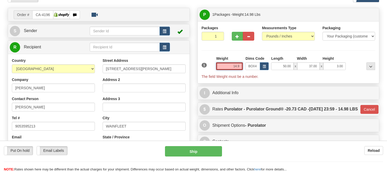
type input "14.98"
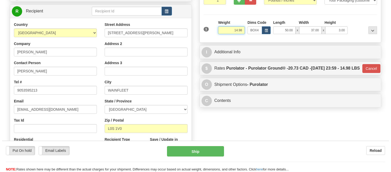
scroll to position [115, 0]
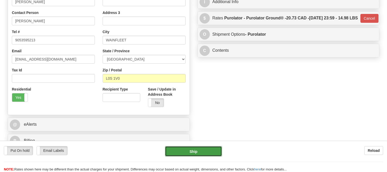
click at [210, 156] on button "Ship" at bounding box center [193, 151] width 57 height 10
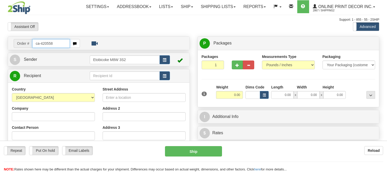
type input "ca-420558"
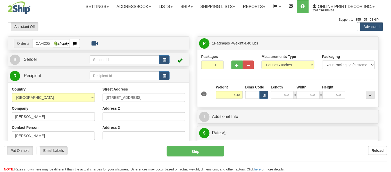
type input "[GEOGRAPHIC_DATA]"
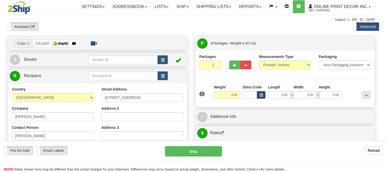
click at [266, 95] on button "button" at bounding box center [261, 95] width 9 height 8
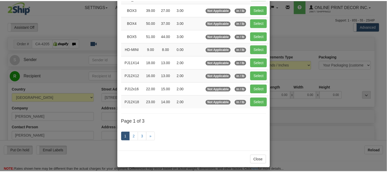
scroll to position [86, 0]
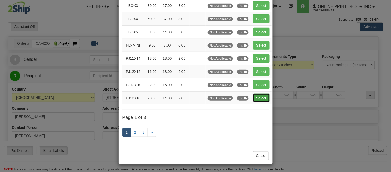
click at [253, 97] on button "Select" at bounding box center [261, 97] width 17 height 9
type input "PJ12X18"
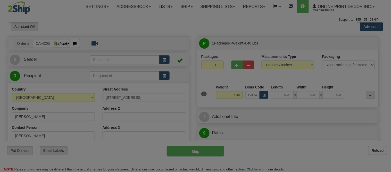
type input "23.00"
type input "14.00"
type input "2.00"
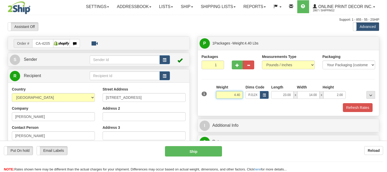
drag, startPoint x: 241, startPoint y: 96, endPoint x: 230, endPoint y: 94, distance: 11.5
click at [230, 94] on input "4.40" at bounding box center [229, 95] width 27 height 8
type input "2.10"
click at [237, 67] on button "button" at bounding box center [237, 64] width 11 height 9
radio input "true"
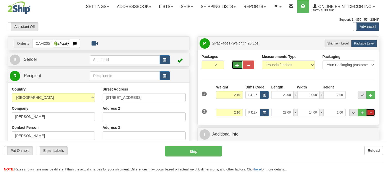
click at [372, 113] on span "..." at bounding box center [370, 112] width 3 height 3
type input "1"
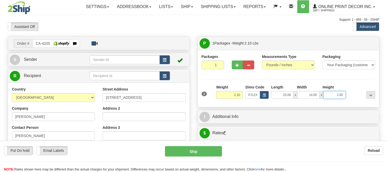
drag, startPoint x: 343, startPoint y: 94, endPoint x: 323, endPoint y: 86, distance: 21.7
click at [323, 86] on div "Length Width Height 23.00 x 14.00 x 2.00" at bounding box center [308, 91] width 77 height 14
click button "Delete" at bounding box center [0, 0] width 0 height 0
type input "4.00"
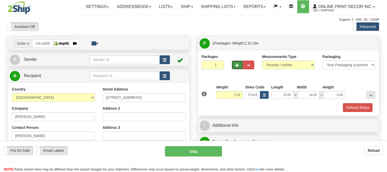
click at [235, 62] on button "button" at bounding box center [237, 64] width 11 height 9
radio input "true"
type input "2"
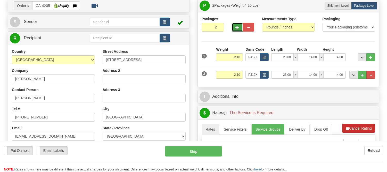
scroll to position [57, 0]
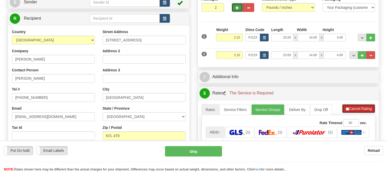
click at [349, 104] on button "Cancel Rating" at bounding box center [358, 108] width 33 height 9
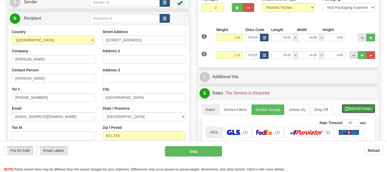
click at [349, 104] on button "Refresh Rates" at bounding box center [358, 108] width 33 height 9
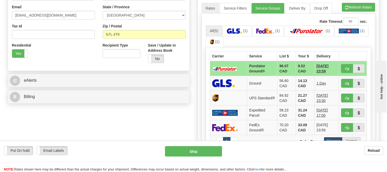
scroll to position [172, 0]
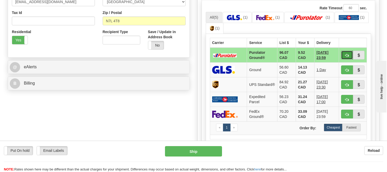
click at [345, 55] on button "button" at bounding box center [347, 55] width 12 height 9
type input "260"
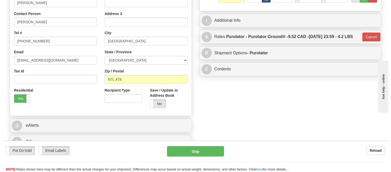
scroll to position [57, 0]
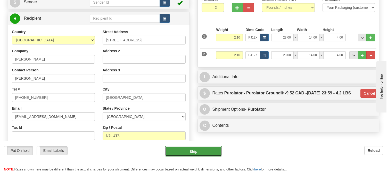
click at [211, 154] on button "Ship" at bounding box center [193, 151] width 57 height 10
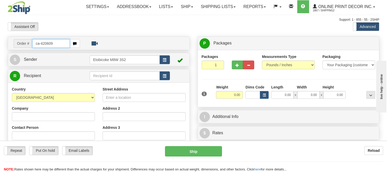
type input "ca-420609"
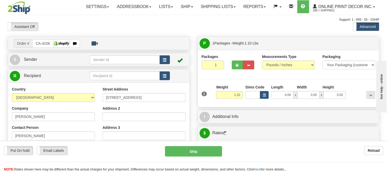
type input "COCHRANE"
click at [263, 92] on button "button" at bounding box center [264, 95] width 9 height 8
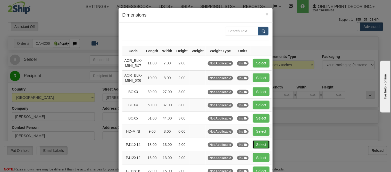
click at [257, 145] on button "Select" at bounding box center [261, 144] width 17 height 9
type input "PJ11X14"
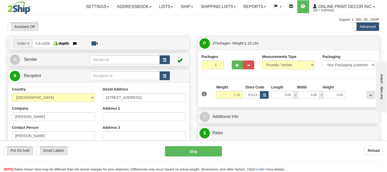
type input "18.00"
type input "13.00"
type input "2.00"
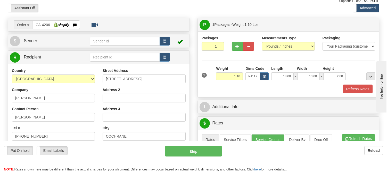
scroll to position [29, 0]
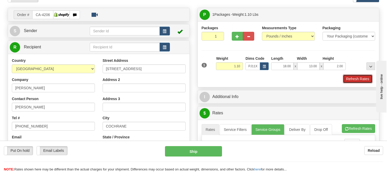
click at [355, 79] on button "Refresh Rates" at bounding box center [358, 78] width 30 height 9
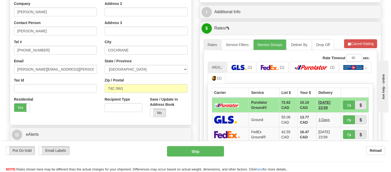
scroll to position [115, 0]
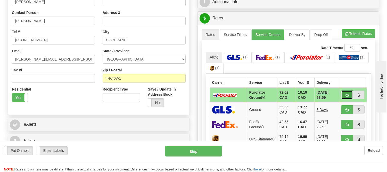
click at [348, 96] on span "button" at bounding box center [347, 94] width 4 height 3
type input "260"
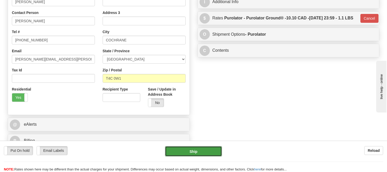
click at [199, 151] on button "Ship" at bounding box center [193, 151] width 57 height 10
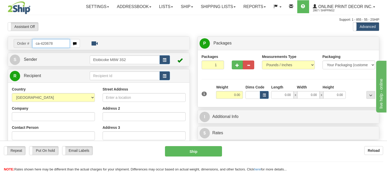
type input "ca-420678"
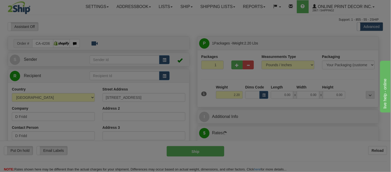
type input "[GEOGRAPHIC_DATA]"
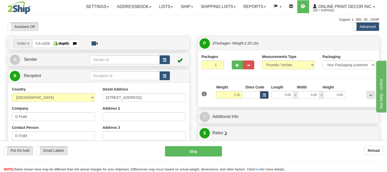
click at [264, 92] on button "button" at bounding box center [264, 95] width 9 height 8
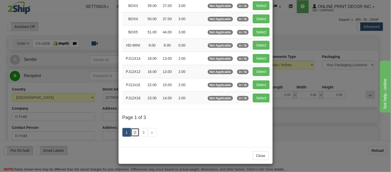
click at [135, 134] on link "2" at bounding box center [135, 132] width 9 height 9
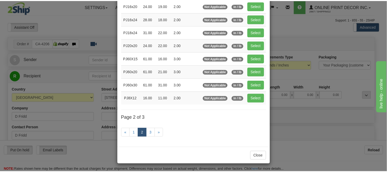
scroll to position [84, 0]
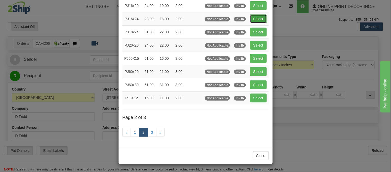
click at [258, 17] on button "Select" at bounding box center [258, 18] width 17 height 9
type input "PJ16x24"
type input "28.00"
type input "18.00"
type input "2.00"
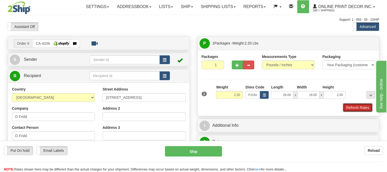
click at [345, 107] on button "Refresh Rates" at bounding box center [358, 107] width 30 height 9
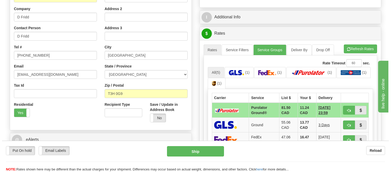
scroll to position [117, 0]
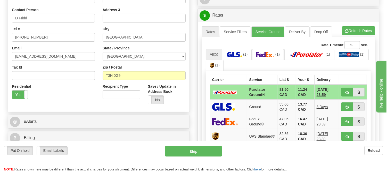
drag, startPoint x: 391, startPoint y: 41, endPoint x: 27, endPoint y: 7, distance: 365.3
click at [346, 91] on span "button" at bounding box center [347, 92] width 4 height 3
type input "260"
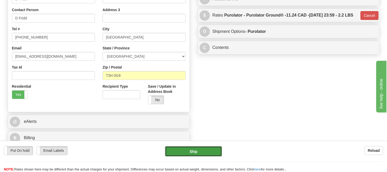
click at [207, 148] on button "Ship" at bounding box center [193, 151] width 57 height 10
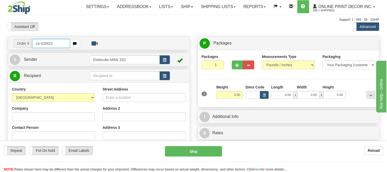
type input "ca-420622"
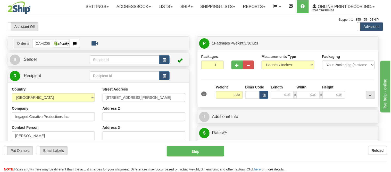
type input "THUNDER BAY"
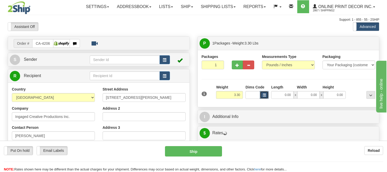
click at [266, 93] on button "button" at bounding box center [264, 95] width 9 height 8
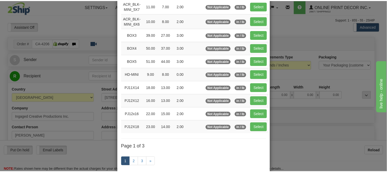
scroll to position [57, 0]
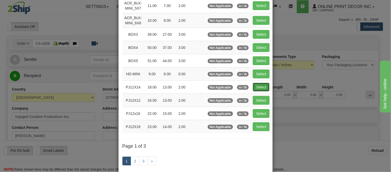
click at [259, 87] on button "Select" at bounding box center [261, 87] width 17 height 9
type input "PJ11X14"
type input "18.00"
type input "13.00"
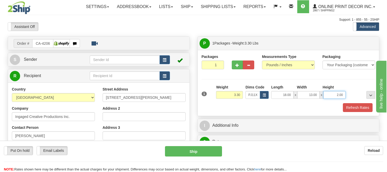
drag, startPoint x: 345, startPoint y: 95, endPoint x: 327, endPoint y: 95, distance: 17.8
click at [327, 95] on input "2.00" at bounding box center [335, 95] width 22 height 8
click button "Delete" at bounding box center [0, 0] width 0 height 0
type input "6.00"
click at [369, 106] on button "Refresh Rates" at bounding box center [358, 107] width 30 height 9
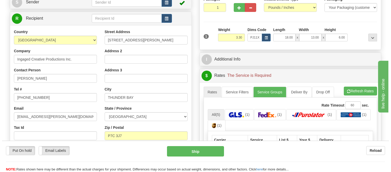
scroll to position [115, 0]
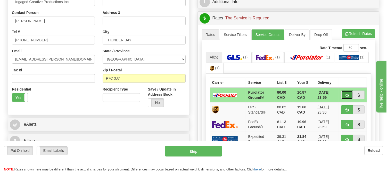
click at [348, 93] on span "button" at bounding box center [347, 94] width 4 height 3
type input "260"
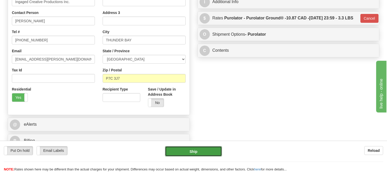
click at [180, 153] on button "Ship" at bounding box center [193, 151] width 57 height 10
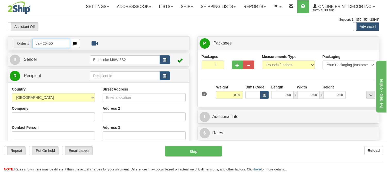
type input "ca-420450"
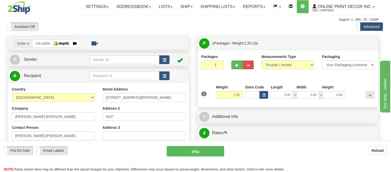
type input "PORT CARLING"
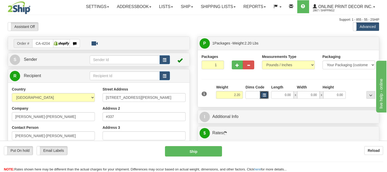
click at [264, 95] on span "button" at bounding box center [264, 95] width 3 height 3
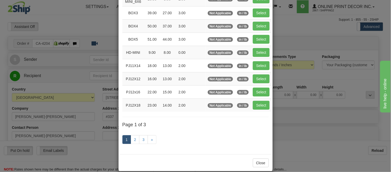
scroll to position [86, 0]
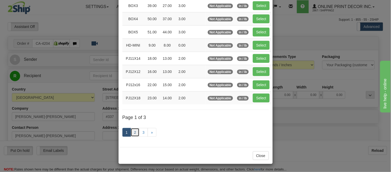
click at [133, 132] on link "2" at bounding box center [135, 132] width 9 height 9
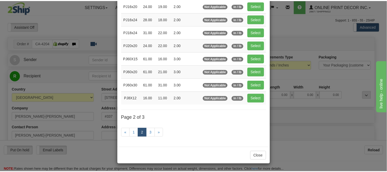
scroll to position [84, 0]
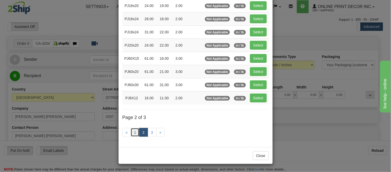
click at [136, 130] on link "1" at bounding box center [135, 132] width 9 height 9
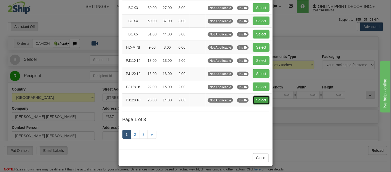
click at [259, 100] on button "Select" at bounding box center [261, 99] width 17 height 9
type input "PJ12X18"
type input "23.00"
type input "14.00"
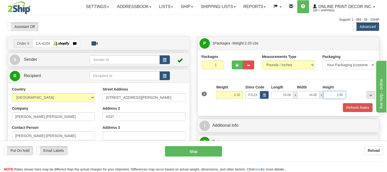
drag, startPoint x: 344, startPoint y: 94, endPoint x: 318, endPoint y: 100, distance: 26.9
click at [318, 100] on div "1 Weight 2.20 Dims Code x x" at bounding box center [288, 93] width 176 height 18
click button "Delete" at bounding box center [0, 0] width 0 height 0
type input "4.00"
click at [357, 109] on button "Refresh Rates" at bounding box center [358, 107] width 30 height 9
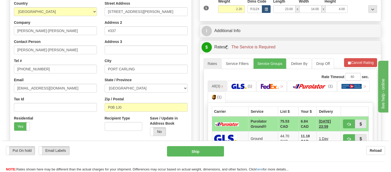
scroll to position [86, 0]
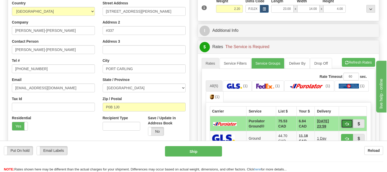
click at [345, 125] on span "button" at bounding box center [347, 123] width 4 height 3
type input "260"
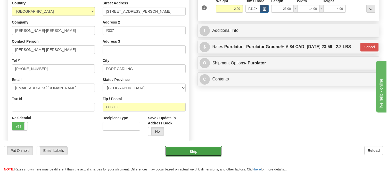
click at [208, 151] on button "Ship" at bounding box center [193, 151] width 57 height 10
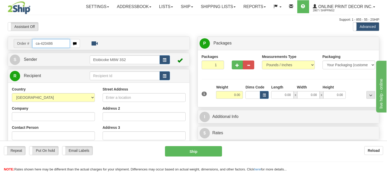
type input "ca-420486"
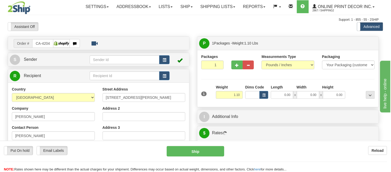
type input "[PERSON_NAME]"
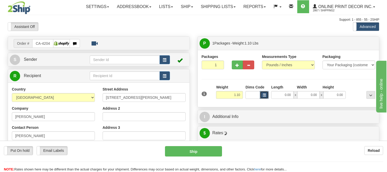
click at [266, 95] on button "button" at bounding box center [264, 95] width 9 height 8
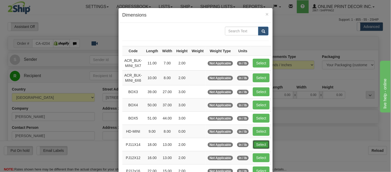
click at [257, 142] on button "Select" at bounding box center [261, 144] width 17 height 9
type input "PJ11X14"
type input "18.00"
type input "13.00"
type input "2.00"
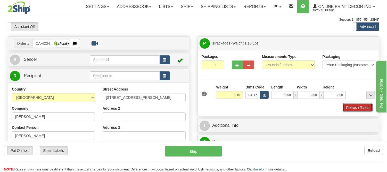
click at [350, 109] on button "Refresh Rates" at bounding box center [358, 107] width 30 height 9
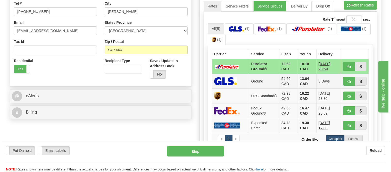
scroll to position [143, 0]
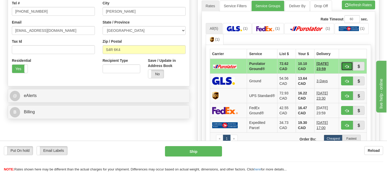
click at [350, 62] on button "button" at bounding box center [347, 66] width 12 height 9
type input "260"
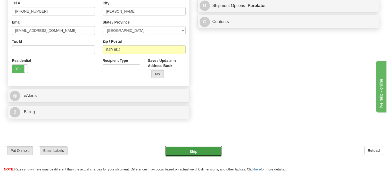
click at [187, 151] on button "Ship" at bounding box center [193, 151] width 57 height 10
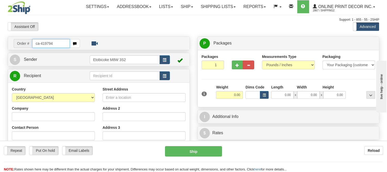
type input "ca-419794"
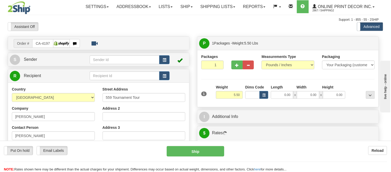
type input "QUALICUM BEACH"
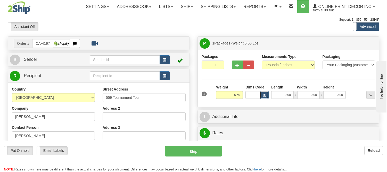
click at [264, 95] on span "button" at bounding box center [264, 95] width 3 height 3
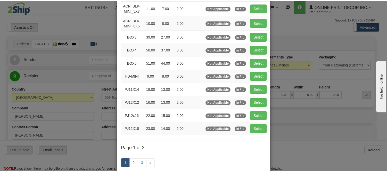
scroll to position [57, 0]
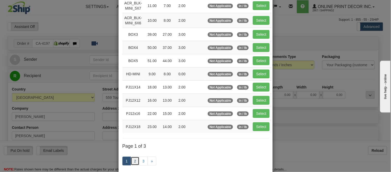
click at [131, 158] on link "2" at bounding box center [135, 160] width 9 height 9
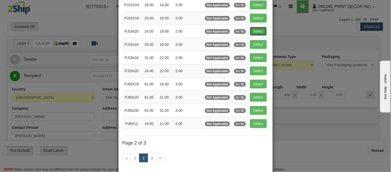
click at [264, 29] on button "Select" at bounding box center [258, 31] width 17 height 9
type input "PJ16x20"
type input "24.00"
type input "19.00"
type input "2.00"
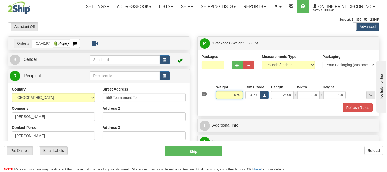
drag, startPoint x: 240, startPoint y: 93, endPoint x: 206, endPoint y: 96, distance: 34.7
click at [206, 96] on div "1 Weight 5.50 Dims Code x x" at bounding box center [288, 93] width 176 height 18
type input "8.98"
click at [237, 66] on span "button" at bounding box center [238, 64] width 4 height 3
radio input "true"
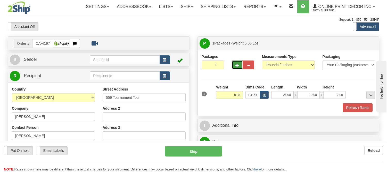
type input "2"
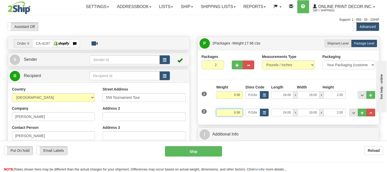
drag, startPoint x: 240, startPoint y: 113, endPoint x: 211, endPoint y: 112, distance: 29.4
click at [211, 112] on div "2 Weight 8.98 Dims Code PJ16x20 Length Width" at bounding box center [288, 111] width 176 height 17
type input "6.98"
drag, startPoint x: 344, startPoint y: 95, endPoint x: 326, endPoint y: 93, distance: 18.2
click at [326, 93] on input "2.00" at bounding box center [335, 95] width 22 height 8
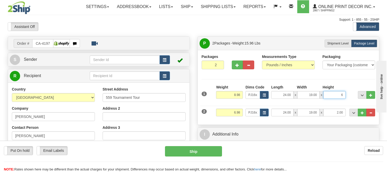
click button "Delete" at bounding box center [0, 0] width 0 height 0
type input "6.00"
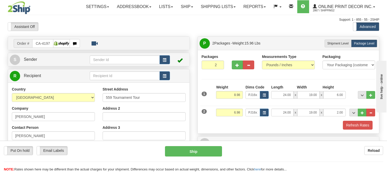
click at [347, 100] on div "1 Weight 8.98 Dims Code x x" at bounding box center [288, 93] width 176 height 18
drag, startPoint x: 344, startPoint y: 115, endPoint x: 324, endPoint y: 115, distance: 19.6
click at [324, 115] on input "2.00" at bounding box center [335, 112] width 22 height 8
click button "Delete" at bounding box center [0, 0] width 0 height 0
type input "4.00"
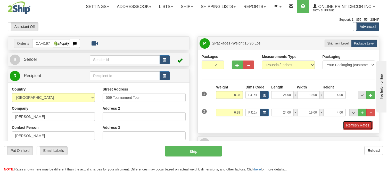
click at [349, 126] on button "Refresh Rates" at bounding box center [358, 124] width 30 height 9
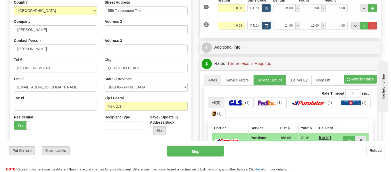
scroll to position [115, 0]
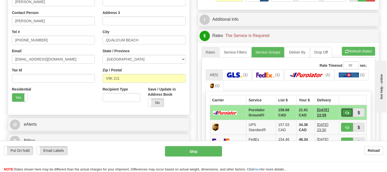
click at [351, 115] on button "button" at bounding box center [347, 112] width 12 height 9
type input "260"
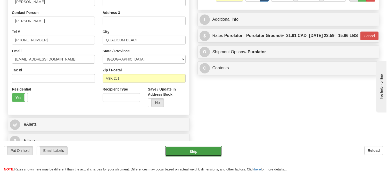
click at [215, 151] on button "Ship" at bounding box center [193, 151] width 57 height 10
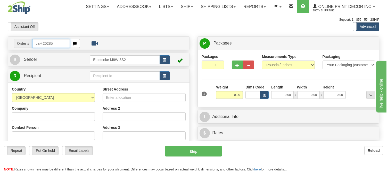
type input "ca-420285"
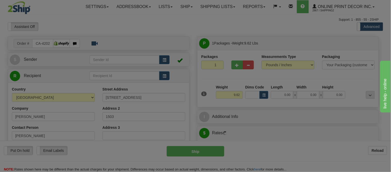
type input "TORONTO"
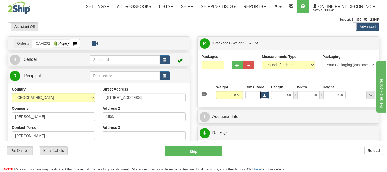
click at [266, 94] on span "button" at bounding box center [264, 95] width 3 height 3
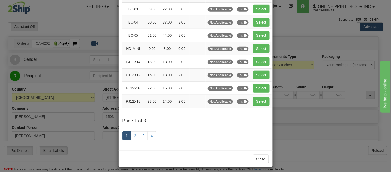
scroll to position [86, 0]
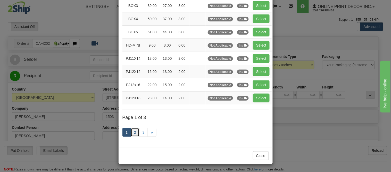
click at [134, 133] on link "2" at bounding box center [135, 132] width 9 height 9
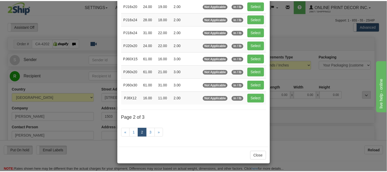
scroll to position [84, 0]
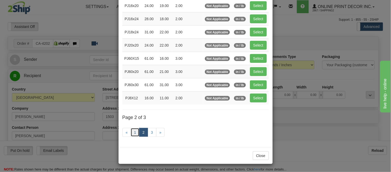
click at [131, 129] on link "1" at bounding box center [135, 132] width 9 height 9
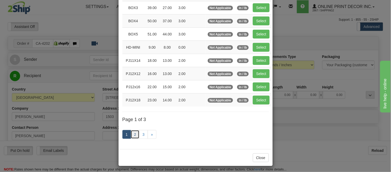
click at [135, 132] on link "2" at bounding box center [135, 134] width 9 height 9
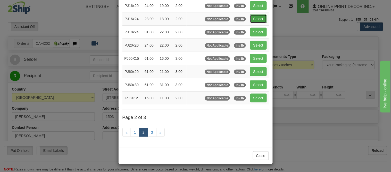
click at [261, 17] on button "Select" at bounding box center [258, 18] width 17 height 9
type input "PJ16x24"
type input "28.00"
type input "18.00"
type input "2.00"
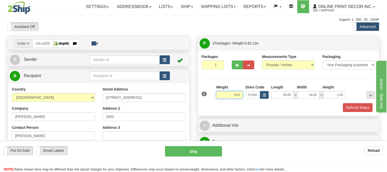
drag, startPoint x: 240, startPoint y: 95, endPoint x: 215, endPoint y: 97, distance: 25.1
click at [215, 97] on div "Weight 9.62" at bounding box center [229, 93] width 29 height 18
type input "7.98"
click at [239, 68] on button "button" at bounding box center [237, 64] width 11 height 9
radio input "true"
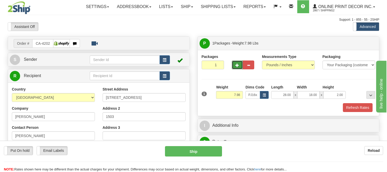
type input "2"
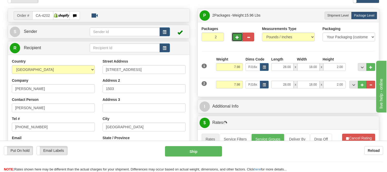
scroll to position [86, 0]
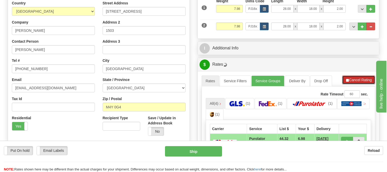
click at [347, 82] on span "button" at bounding box center [348, 79] width 4 height 3
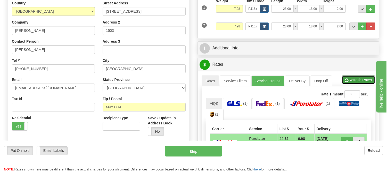
click at [347, 82] on span "button" at bounding box center [347, 79] width 4 height 3
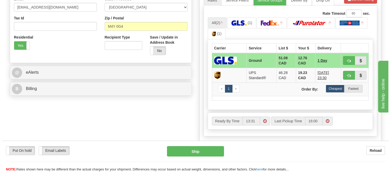
scroll to position [172, 0]
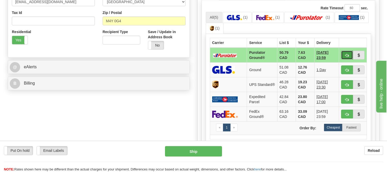
click at [347, 55] on span "button" at bounding box center [347, 55] width 4 height 3
type input "260"
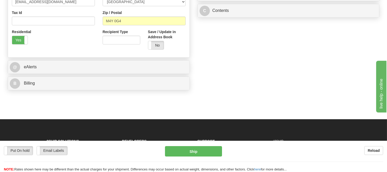
click at [197, 156] on div "Put On hold Put On hold Email Labels Email Labels Edit Reload Ship" at bounding box center [193, 159] width 387 height 26
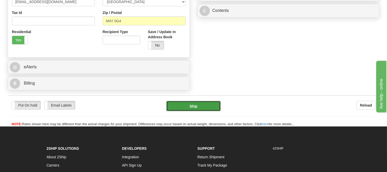
click at [200, 109] on button "Ship" at bounding box center [193, 106] width 54 height 10
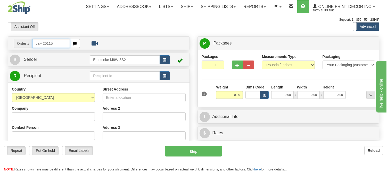
type input "ca-420115"
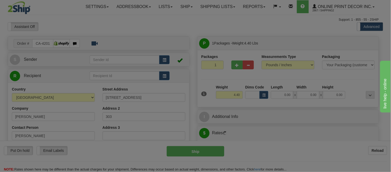
type input "[GEOGRAPHIC_DATA]"
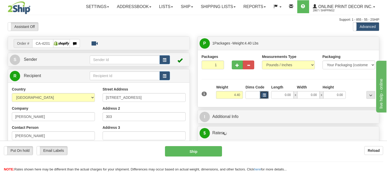
click at [261, 94] on button "button" at bounding box center [264, 95] width 9 height 8
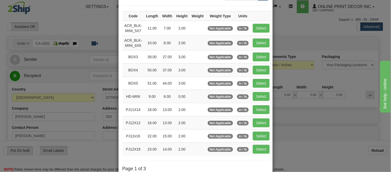
scroll to position [86, 0]
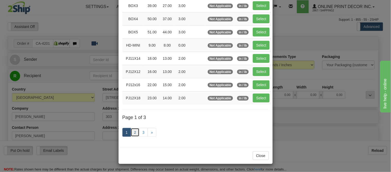
click at [133, 133] on link "2" at bounding box center [135, 132] width 9 height 9
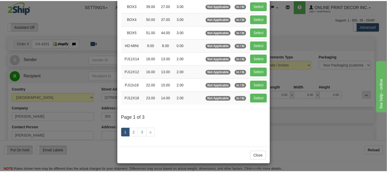
scroll to position [84, 0]
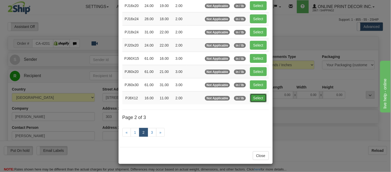
click at [257, 98] on button "Select" at bounding box center [258, 97] width 17 height 9
type input "PJ8X12"
type input "16.00"
type input "11.00"
type input "2.00"
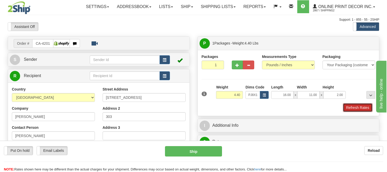
click at [349, 106] on button "Refresh Rates" at bounding box center [358, 107] width 30 height 9
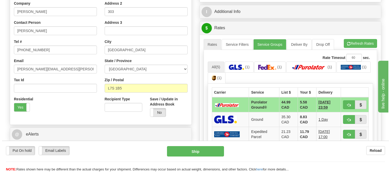
scroll to position [115, 0]
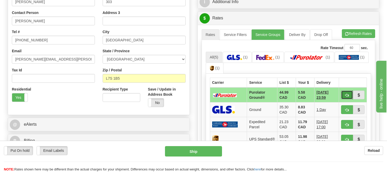
click at [348, 93] on span "button" at bounding box center [347, 94] width 4 height 3
type input "260"
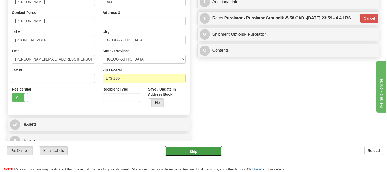
click at [207, 153] on button "Ship" at bounding box center [193, 151] width 57 height 10
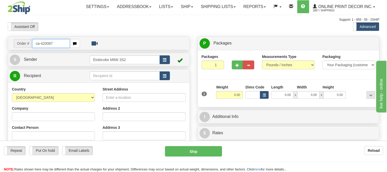
type input "ca-420087"
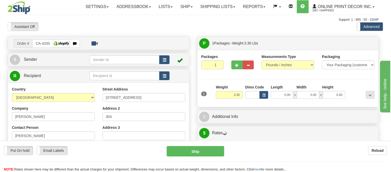
type input "KINGSTON"
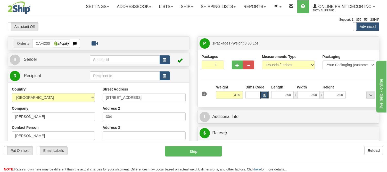
click at [264, 95] on span "button" at bounding box center [264, 95] width 3 height 3
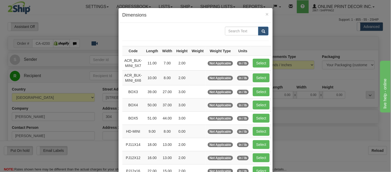
scroll to position [57, 0]
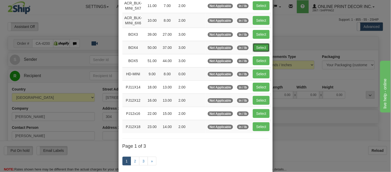
click at [256, 50] on button "Select" at bounding box center [261, 47] width 17 height 9
type input "BOX4"
type input "50.00"
type input "37.00"
type input "3.00"
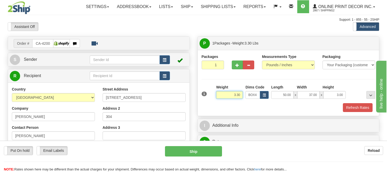
drag, startPoint x: 240, startPoint y: 94, endPoint x: 219, endPoint y: 99, distance: 22.6
click at [219, 99] on div "Weight 3.30" at bounding box center [229, 93] width 29 height 18
type input "11.98"
click at [227, 57] on div "Packages 1 1" at bounding box center [213, 63] width 30 height 19
click at [235, 67] on button "button" at bounding box center [237, 64] width 11 height 9
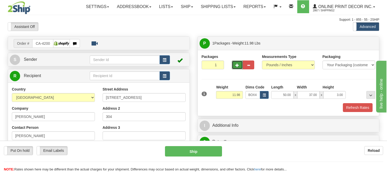
radio input "true"
type input "2"
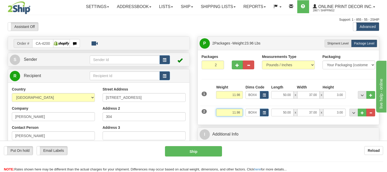
drag, startPoint x: 241, startPoint y: 113, endPoint x: 221, endPoint y: 112, distance: 20.2
click at [221, 112] on input "11.98" at bounding box center [229, 112] width 27 height 8
type input "3.98"
click at [262, 112] on button "button" at bounding box center [264, 112] width 9 height 8
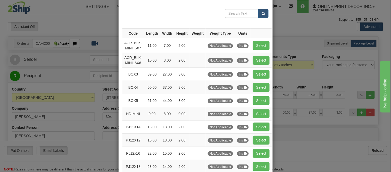
scroll to position [86, 0]
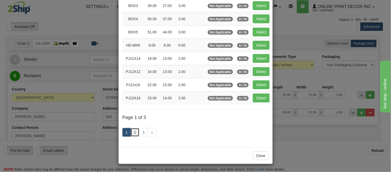
click at [132, 132] on link "2" at bounding box center [135, 132] width 9 height 9
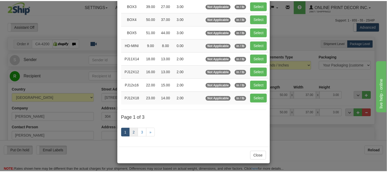
scroll to position [84, 0]
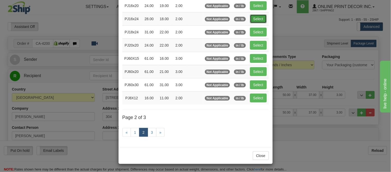
click at [262, 16] on button "Select" at bounding box center [258, 18] width 17 height 9
type input "PJ16x24"
type input "28.00"
type input "18.00"
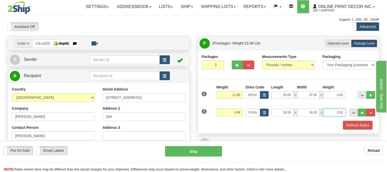
drag, startPoint x: 343, startPoint y: 114, endPoint x: 328, endPoint y: 115, distance: 15.6
click at [328, 115] on input "2.00" at bounding box center [335, 112] width 22 height 8
click button "Delete" at bounding box center [0, 0] width 0 height 0
type input "4.00"
click at [348, 127] on button "Refresh Rates" at bounding box center [358, 124] width 30 height 9
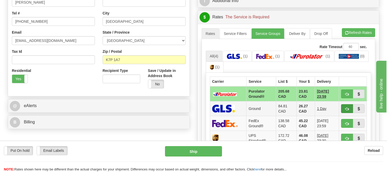
scroll to position [143, 0]
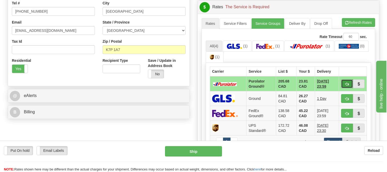
click at [344, 84] on button "button" at bounding box center [347, 83] width 12 height 9
type input "260"
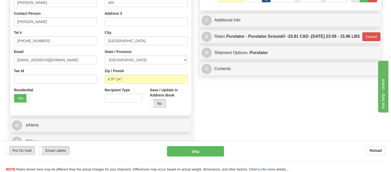
scroll to position [86, 0]
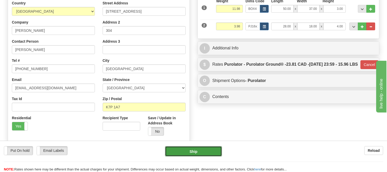
click at [183, 149] on button "Ship" at bounding box center [193, 151] width 57 height 10
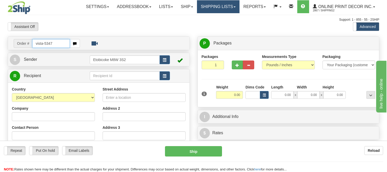
type input "vista-5347"
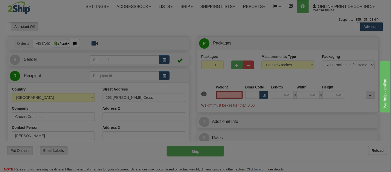
type input "[PERSON_NAME]"
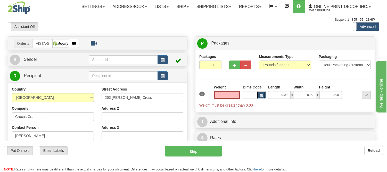
type input "0.00"
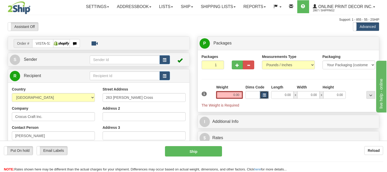
click at [267, 95] on button "button" at bounding box center [264, 95] width 9 height 8
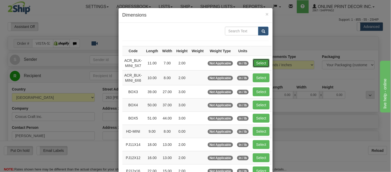
click at [261, 65] on button "Select" at bounding box center [261, 63] width 17 height 9
type input "ACR_BLK-MINI_5X7"
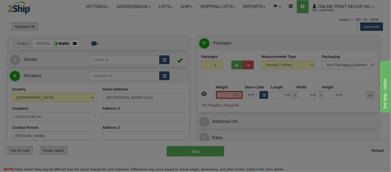
type input "11.00"
type input "7.00"
type input "2.00"
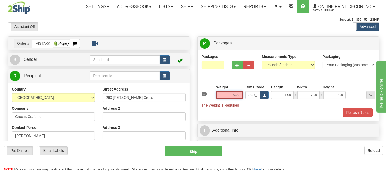
drag, startPoint x: 241, startPoint y: 96, endPoint x: 207, endPoint y: 100, distance: 35.0
click at [207, 100] on div "1 Weight 0.00 Dims Code x x" at bounding box center [288, 95] width 176 height 23
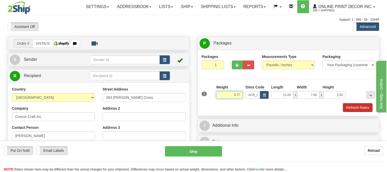
type input "0.77"
click at [350, 107] on button "Refresh Rates" at bounding box center [358, 107] width 30 height 9
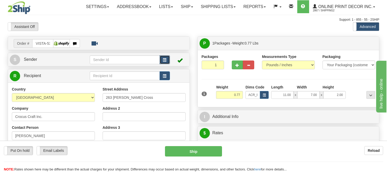
click at [163, 60] on button "button" at bounding box center [165, 59] width 10 height 9
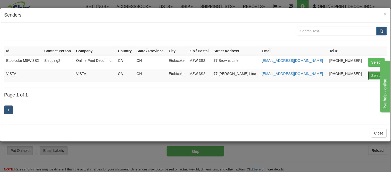
click at [370, 75] on button "Select" at bounding box center [376, 75] width 17 height 9
type input "VISTA"
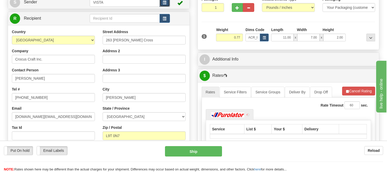
scroll to position [115, 0]
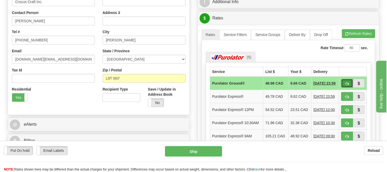
click at [347, 82] on span "button" at bounding box center [347, 83] width 4 height 3
type input "260"
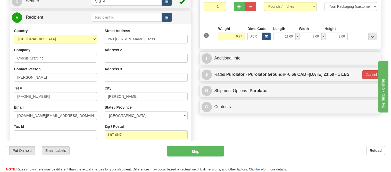
scroll to position [57, 0]
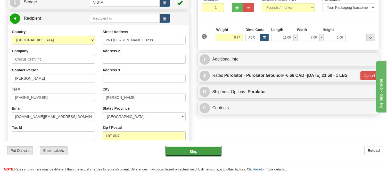
click at [218, 148] on button "Ship" at bounding box center [193, 151] width 57 height 10
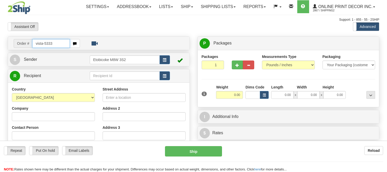
type input "vista-5333"
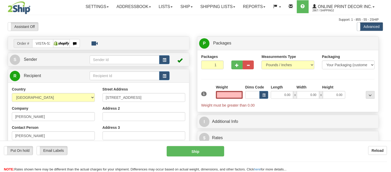
type input "[GEOGRAPHIC_DATA]"
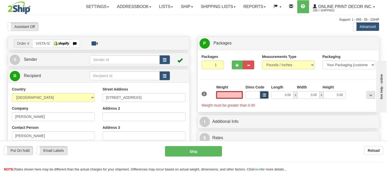
type input "0.00"
click at [263, 95] on span "button" at bounding box center [264, 95] width 3 height 3
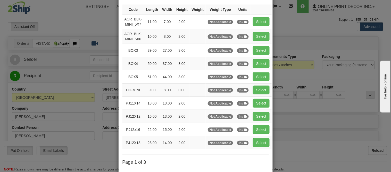
scroll to position [86, 0]
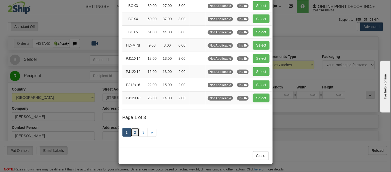
click at [135, 131] on link "2" at bounding box center [135, 132] width 9 height 9
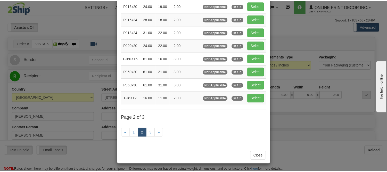
scroll to position [84, 0]
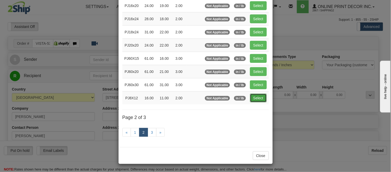
click at [256, 99] on button "Select" at bounding box center [258, 97] width 17 height 9
type input "PJ8X12"
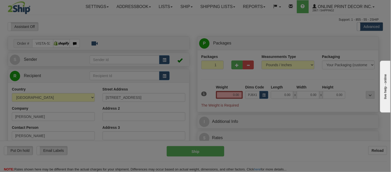
type input "16.00"
type input "11.00"
type input "2.00"
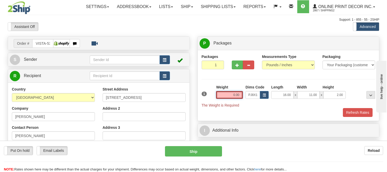
drag, startPoint x: 239, startPoint y: 95, endPoint x: 218, endPoint y: 97, distance: 21.8
click at [218, 97] on input "0.00" at bounding box center [229, 95] width 27 height 8
type input "9"
type input "0"
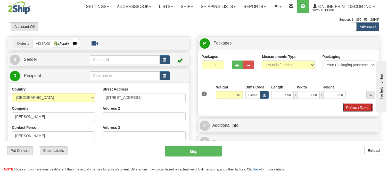
click at [366, 107] on button "Refresh Rates" at bounding box center [358, 107] width 30 height 9
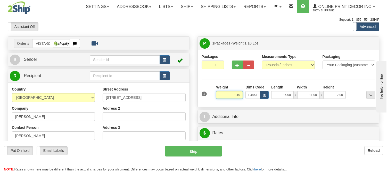
drag, startPoint x: 242, startPoint y: 96, endPoint x: 209, endPoint y: 102, distance: 33.3
click at [209, 102] on div "1 Weight 1.10 Dims Code x x" at bounding box center [288, 93] width 176 height 18
click button "Delete" at bounding box center [0, 0] width 0 height 0
type input "2.00"
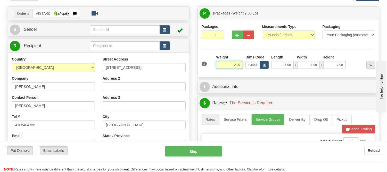
scroll to position [57, 0]
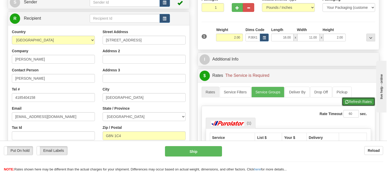
click at [355, 101] on button "Refresh Rates" at bounding box center [358, 101] width 33 height 9
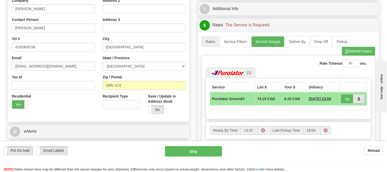
scroll to position [0, 0]
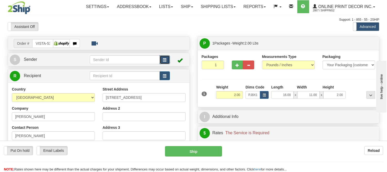
click at [161, 62] on button "button" at bounding box center [165, 59] width 10 height 9
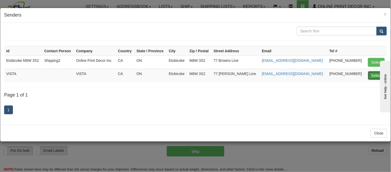
click at [372, 76] on button "Select" at bounding box center [376, 75] width 17 height 9
type input "VISTA"
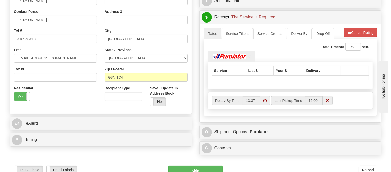
scroll to position [143, 0]
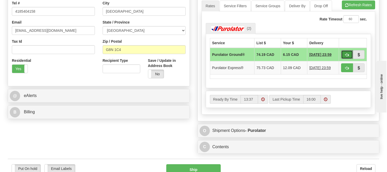
click at [345, 53] on button "button" at bounding box center [347, 54] width 12 height 9
type input "260"
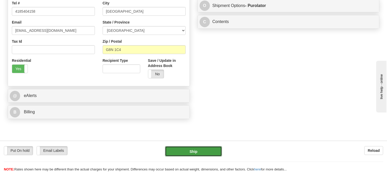
click at [187, 152] on button "Ship" at bounding box center [193, 151] width 57 height 10
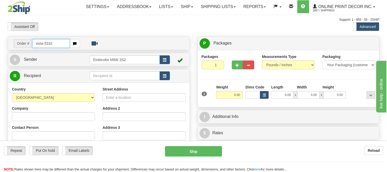
type input "vista-5332"
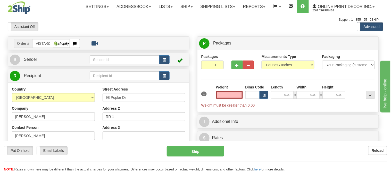
type input "MEADOWVALE"
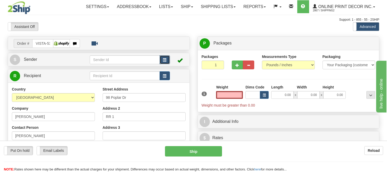
type input "0.00"
click at [161, 58] on button "button" at bounding box center [165, 59] width 10 height 9
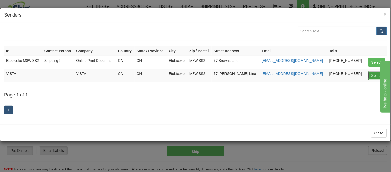
click at [374, 74] on button "Select" at bounding box center [376, 75] width 17 height 9
type input "VISTA"
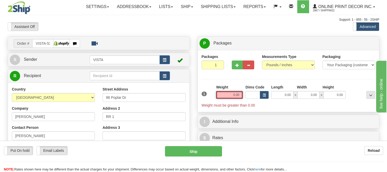
drag, startPoint x: 241, startPoint y: 94, endPoint x: 205, endPoint y: 88, distance: 36.7
click at [205, 88] on div "1 Weight 0.00 Dims Code 0.00" at bounding box center [288, 95] width 176 height 23
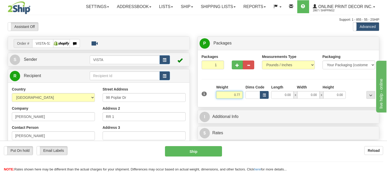
type input "0.77"
click at [263, 94] on span "button" at bounding box center [264, 95] width 3 height 3
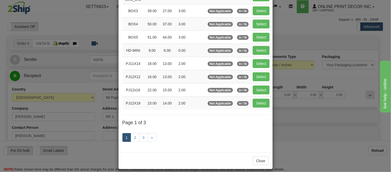
scroll to position [86, 0]
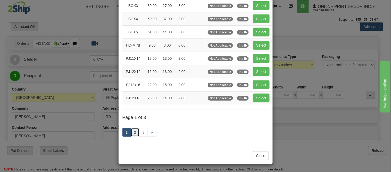
click at [135, 132] on link "2" at bounding box center [135, 132] width 9 height 9
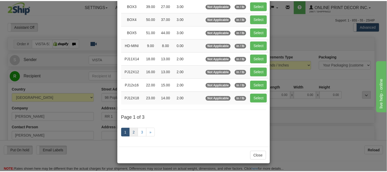
scroll to position [84, 0]
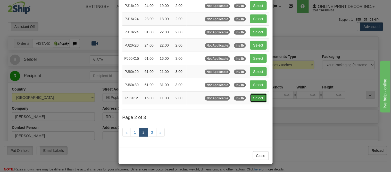
click at [259, 98] on button "Select" at bounding box center [258, 97] width 17 height 9
type input "PJ8X12"
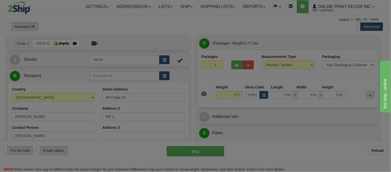
type input "16.00"
type input "11.00"
type input "2.00"
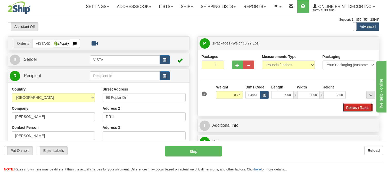
click at [353, 108] on button "Refresh Rates" at bounding box center [358, 107] width 30 height 9
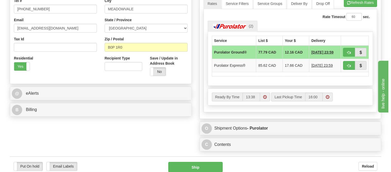
scroll to position [172, 0]
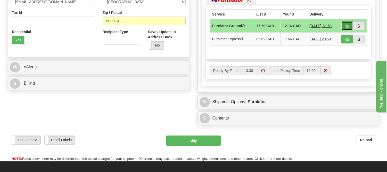
click at [347, 27] on span "button" at bounding box center [347, 26] width 4 height 3
type input "260"
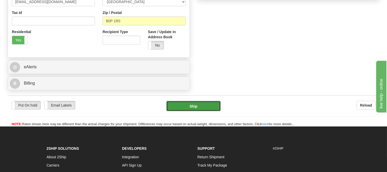
click at [200, 103] on button "Ship" at bounding box center [193, 106] width 54 height 10
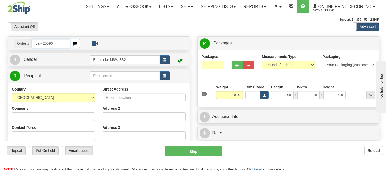
type input "ca-420096"
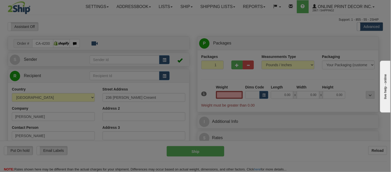
type input "[GEOGRAPHIC_DATA]"
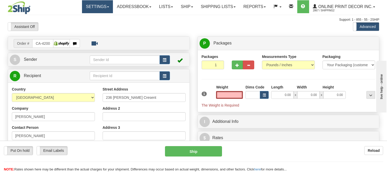
type input "0.00"
click at [263, 96] on span "button" at bounding box center [264, 95] width 3 height 3
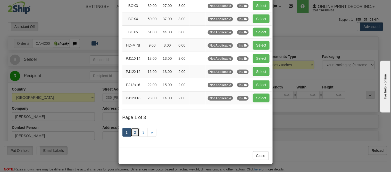
click at [135, 132] on link "2" at bounding box center [135, 132] width 9 height 9
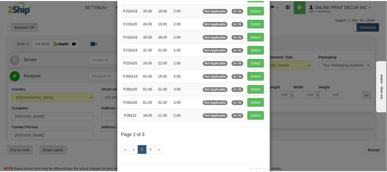
scroll to position [55, 0]
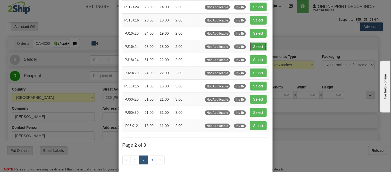
click at [256, 46] on button "Select" at bounding box center [258, 46] width 17 height 9
type input "PJ16x24"
type input "28.00"
type input "18.00"
type input "2.00"
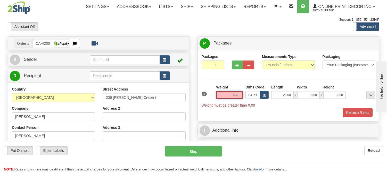
drag, startPoint x: 239, startPoint y: 94, endPoint x: 219, endPoint y: 97, distance: 21.1
click at [219, 97] on input "0.00" at bounding box center [229, 95] width 27 height 8
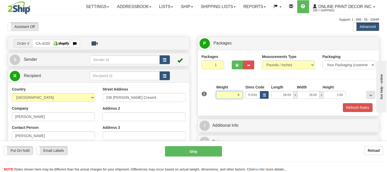
type input "9"
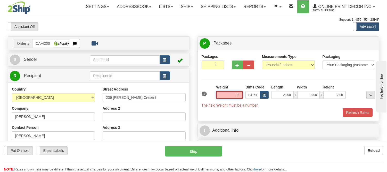
type input "9"
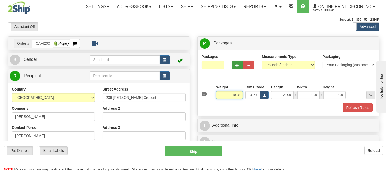
type input "10.98"
click at [241, 64] on button "button" at bounding box center [237, 64] width 11 height 9
radio input "true"
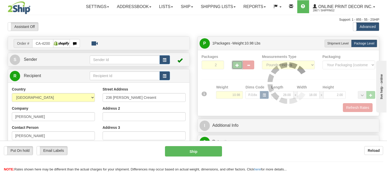
click at [236, 61] on button "button" at bounding box center [237, 64] width 11 height 9
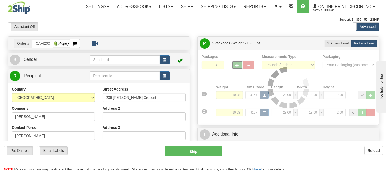
click at [236, 63] on div at bounding box center [289, 87] width 174 height 67
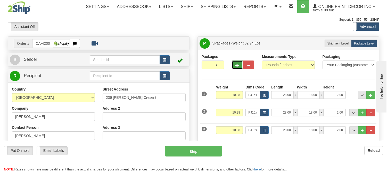
click at [239, 67] on button "button" at bounding box center [237, 64] width 11 height 9
drag, startPoint x: 221, startPoint y: 63, endPoint x: 208, endPoint y: 69, distance: 14.9
click at [208, 69] on input "4" at bounding box center [213, 64] width 22 height 9
click button "Delete" at bounding box center [0, 0] width 0 height 0
click at [236, 67] on button "button" at bounding box center [237, 64] width 11 height 9
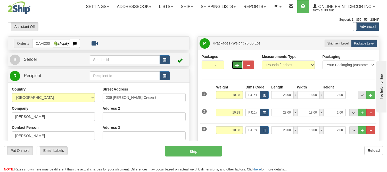
type input "8"
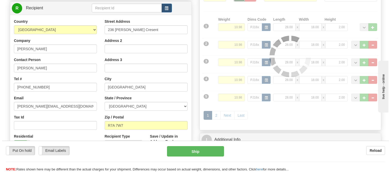
scroll to position [86, 0]
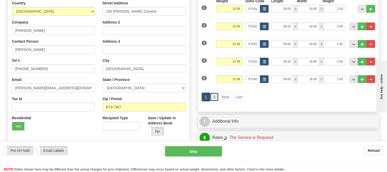
click at [217, 97] on link "2" at bounding box center [214, 96] width 9 height 9
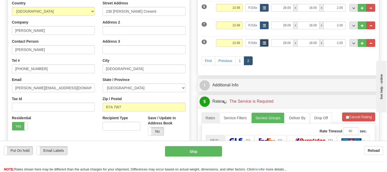
click at [262, 43] on button "button" at bounding box center [264, 43] width 9 height 8
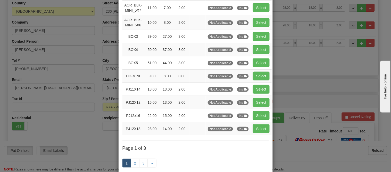
scroll to position [0, 0]
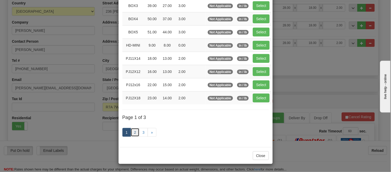
click at [134, 130] on link "2" at bounding box center [135, 132] width 9 height 9
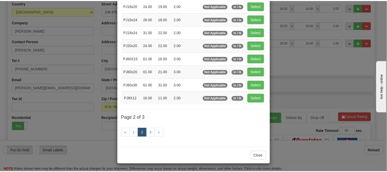
scroll to position [27, 0]
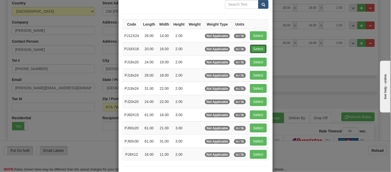
click at [256, 49] on button "Select" at bounding box center [258, 48] width 17 height 9
type input "PJ16X16"
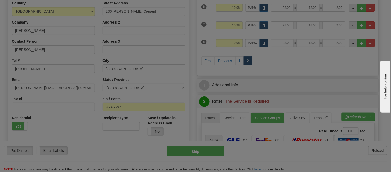
type input "20.00"
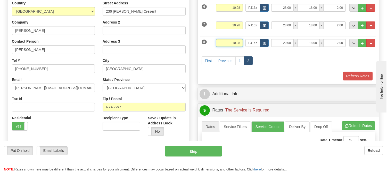
drag, startPoint x: 240, startPoint y: 43, endPoint x: 226, endPoint y: 46, distance: 14.9
click at [226, 46] on input "10.98" at bounding box center [229, 43] width 27 height 8
type input "5.98"
click at [350, 74] on button "Refresh Rates" at bounding box center [358, 75] width 30 height 9
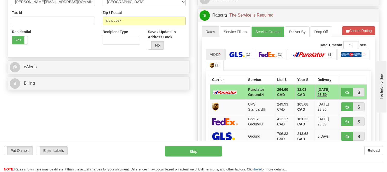
scroll to position [57, 0]
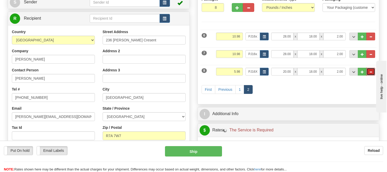
click at [372, 69] on button "..." at bounding box center [371, 72] width 9 height 8
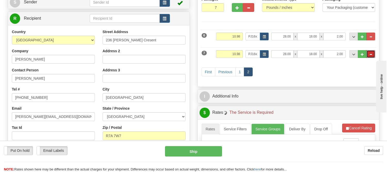
click at [374, 53] on button "..." at bounding box center [371, 54] width 9 height 8
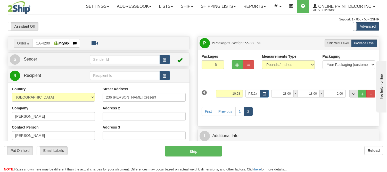
scroll to position [0, 0]
click at [373, 93] on button "..." at bounding box center [371, 94] width 9 height 8
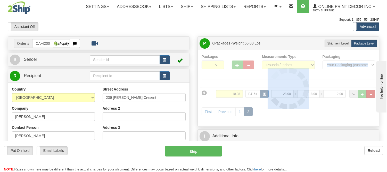
click at [373, 93] on div at bounding box center [289, 88] width 174 height 68
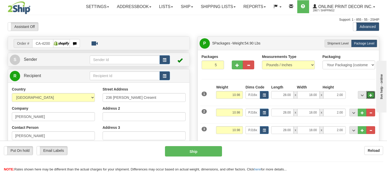
click at [369, 94] on span "..." at bounding box center [370, 95] width 3 height 3
click at [250, 68] on button "button" at bounding box center [248, 64] width 11 height 9
drag, startPoint x: 218, startPoint y: 65, endPoint x: 209, endPoint y: 63, distance: 8.6
click at [209, 63] on input "7" at bounding box center [213, 64] width 22 height 9
drag, startPoint x: 217, startPoint y: 65, endPoint x: 213, endPoint y: 62, distance: 5.4
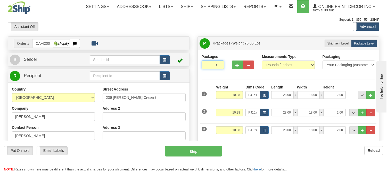
click at [213, 62] on input "9" at bounding box center [213, 64] width 22 height 9
drag, startPoint x: 217, startPoint y: 65, endPoint x: 214, endPoint y: 63, distance: 2.8
click at [214, 63] on input "13" at bounding box center [213, 64] width 22 height 9
click at [215, 64] on input "13" at bounding box center [213, 64] width 22 height 9
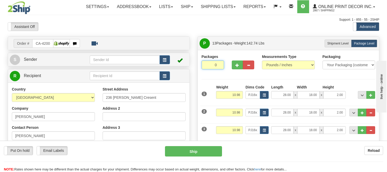
click button "Delete" at bounding box center [0, 0] width 0 height 0
type input "1"
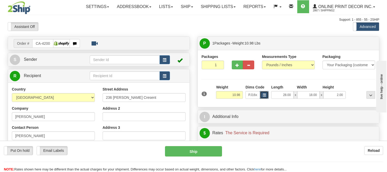
click at [266, 93] on button "button" at bounding box center [264, 95] width 9 height 8
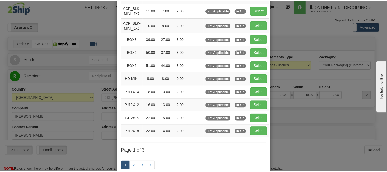
scroll to position [57, 0]
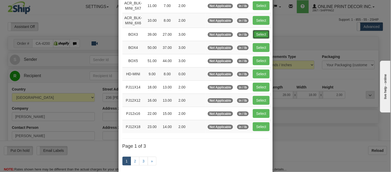
click at [263, 31] on button "Select" at bounding box center [261, 34] width 17 height 9
type input "BOX3"
type input "39.00"
type input "27.00"
type input "3.00"
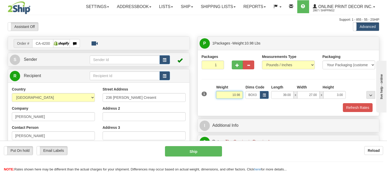
drag, startPoint x: 242, startPoint y: 93, endPoint x: 225, endPoint y: 92, distance: 17.1
click at [225, 92] on input "10.98" at bounding box center [229, 95] width 27 height 8
type input "1"
type input "19.98"
click at [235, 60] on button "button" at bounding box center [237, 64] width 11 height 9
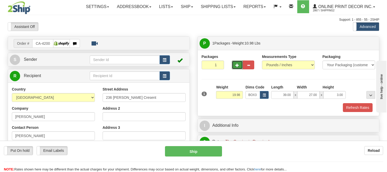
radio input "true"
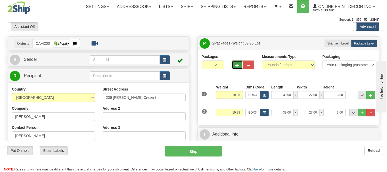
click at [237, 61] on button "button" at bounding box center [237, 64] width 11 height 9
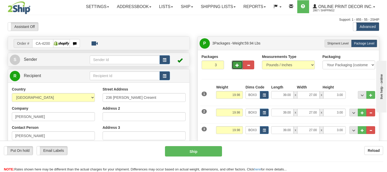
click at [237, 61] on button "button" at bounding box center [237, 64] width 11 height 9
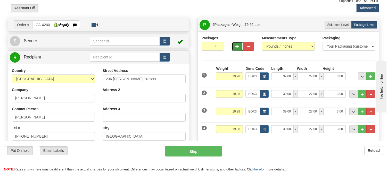
scroll to position [29, 0]
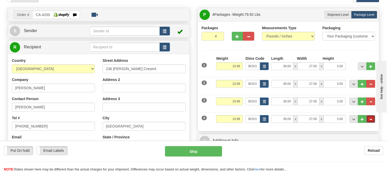
click at [372, 117] on button "..." at bounding box center [371, 119] width 9 height 8
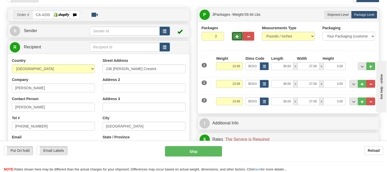
click at [232, 36] on button "button" at bounding box center [237, 36] width 11 height 9
type input "4"
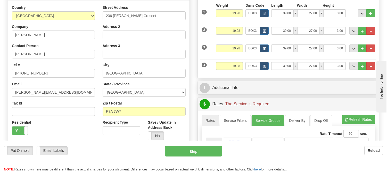
scroll to position [86, 0]
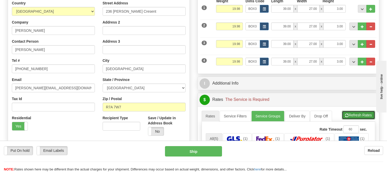
click at [356, 116] on button "Refresh Rates" at bounding box center [358, 114] width 33 height 9
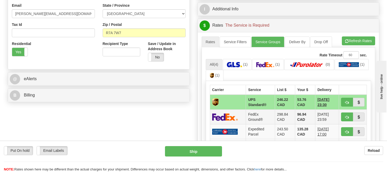
scroll to position [143, 0]
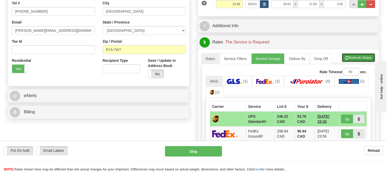
click at [354, 62] on button "Refresh Rates" at bounding box center [358, 57] width 33 height 9
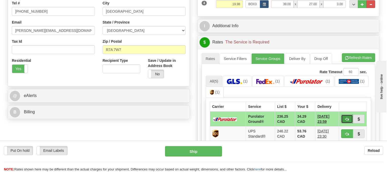
click at [346, 115] on button "button" at bounding box center [347, 118] width 12 height 9
type input "260"
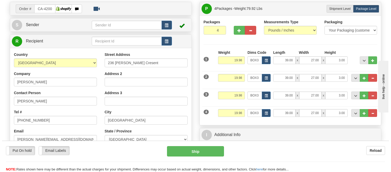
scroll to position [29, 0]
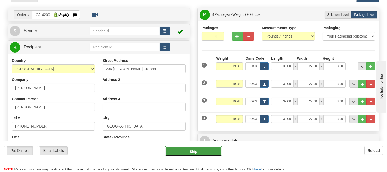
click at [191, 153] on button "Ship" at bounding box center [193, 151] width 57 height 10
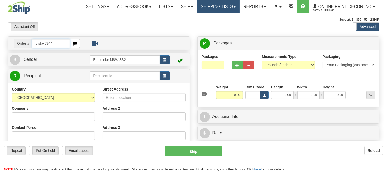
type input "vista-5344"
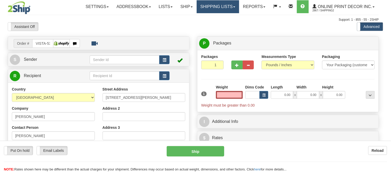
type input "TORONTO"
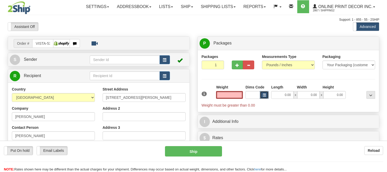
type input "0.00"
click at [263, 95] on span "button" at bounding box center [264, 95] width 3 height 3
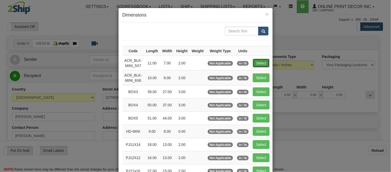
click at [264, 61] on button "Select" at bounding box center [261, 63] width 17 height 9
type input "ACR_BLK-MINI_5X7"
type input "11.00"
type input "7.00"
type input "2.00"
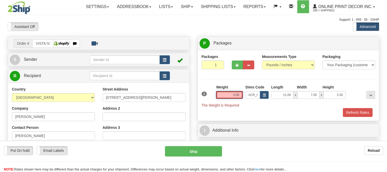
drag, startPoint x: 241, startPoint y: 94, endPoint x: 209, endPoint y: 101, distance: 32.1
click at [209, 101] on div "1 Weight 0.00 Dims Code x x" at bounding box center [288, 95] width 176 height 23
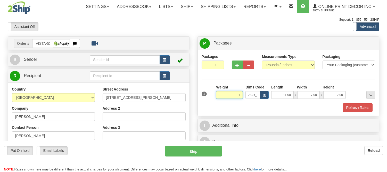
click button "Delete" at bounding box center [0, 0] width 0 height 0
type input "1.00"
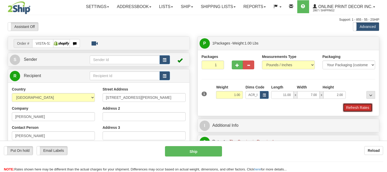
click at [363, 108] on button "Refresh Rates" at bounding box center [358, 107] width 30 height 9
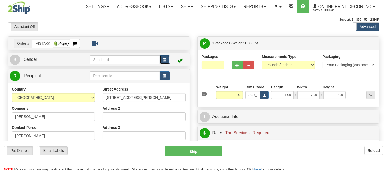
click at [167, 58] on button "button" at bounding box center [165, 59] width 10 height 9
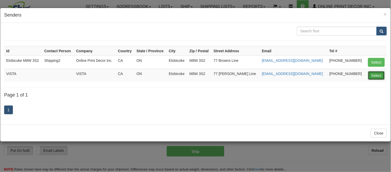
click at [371, 74] on button "Select" at bounding box center [376, 75] width 17 height 9
type input "VISTA"
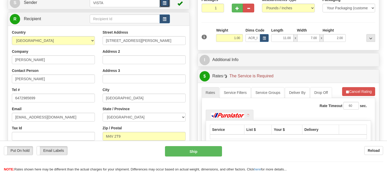
scroll to position [57, 0]
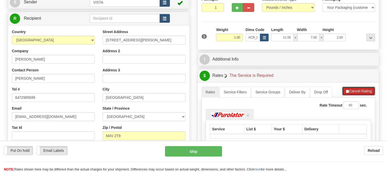
click at [352, 88] on button "Cancel Rating" at bounding box center [358, 90] width 33 height 9
click at [352, 88] on button "Refresh Rates" at bounding box center [358, 90] width 33 height 9
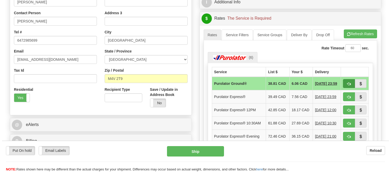
scroll to position [115, 0]
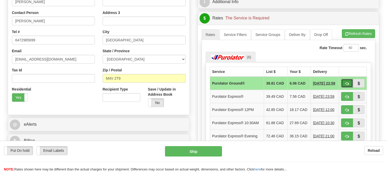
click at [349, 81] on button "button" at bounding box center [347, 83] width 12 height 9
type input "260"
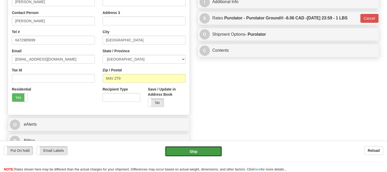
click at [211, 151] on button "Ship" at bounding box center [193, 151] width 57 height 10
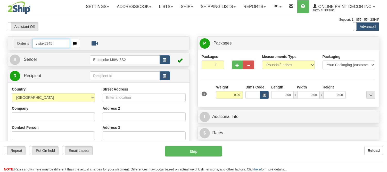
type input "vista-5345"
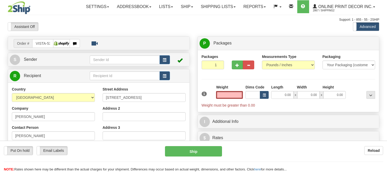
type input "[GEOGRAPHIC_DATA]"
type input "0.00"
click at [165, 60] on span "button" at bounding box center [165, 59] width 4 height 3
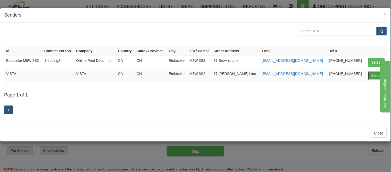
click at [371, 75] on button "Select" at bounding box center [376, 75] width 17 height 9
type input "VISTA"
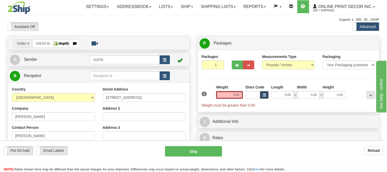
click at [264, 94] on span "button" at bounding box center [264, 95] width 3 height 3
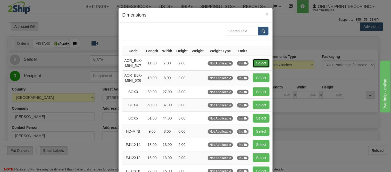
click at [261, 61] on button "Select" at bounding box center [261, 63] width 17 height 9
type input "ACR_BLK-MINI_5X7"
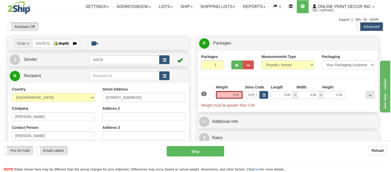
type input "11.00"
type input "7.00"
type input "2.00"
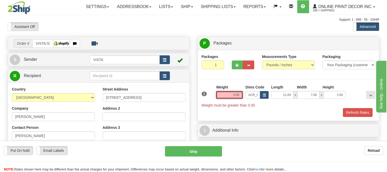
drag, startPoint x: 240, startPoint y: 93, endPoint x: 208, endPoint y: 90, distance: 33.0
click at [208, 90] on div "1 Weight 0.00 Dims Code x x" at bounding box center [288, 95] width 176 height 23
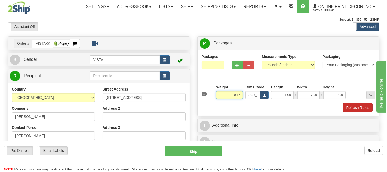
type input "0.77"
click at [350, 110] on button "Refresh Rates" at bounding box center [358, 107] width 30 height 9
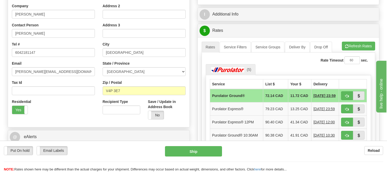
scroll to position [45, 0]
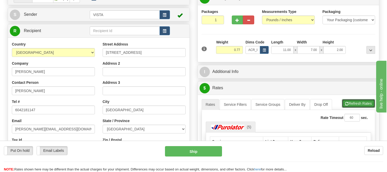
click at [354, 101] on button "Refresh Rates" at bounding box center [358, 103] width 33 height 9
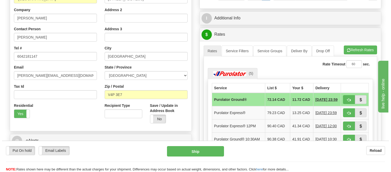
scroll to position [102, 0]
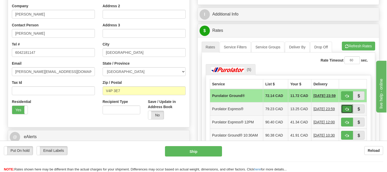
click at [344, 111] on button "button" at bounding box center [347, 108] width 12 height 9
type input "202"
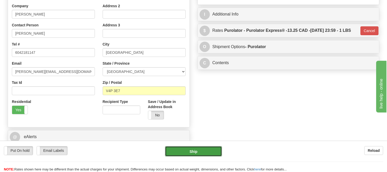
click at [199, 151] on button "Ship" at bounding box center [193, 151] width 57 height 10
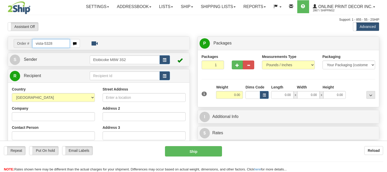
type input "vista-5328"
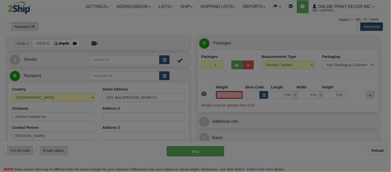
type input "LAVAL"
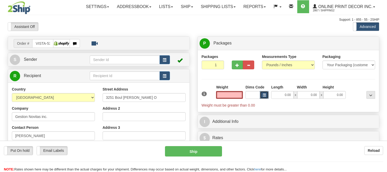
type input "0.00"
click at [262, 96] on button "button" at bounding box center [264, 95] width 9 height 8
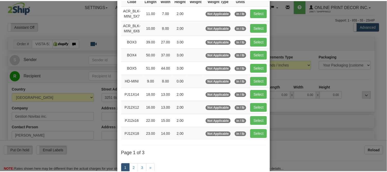
scroll to position [57, 0]
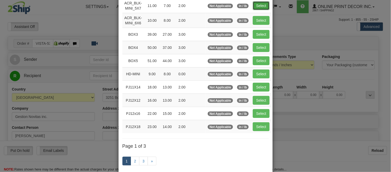
click at [256, 7] on button "Select" at bounding box center [261, 5] width 17 height 9
type input "ACR_BLK-MINI_5X7"
type input "11.00"
type input "7.00"
type input "2.00"
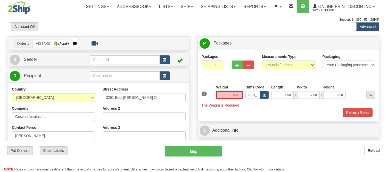
drag, startPoint x: 243, startPoint y: 96, endPoint x: 220, endPoint y: 99, distance: 22.9
click at [220, 99] on input "0.00" at bounding box center [229, 95] width 27 height 8
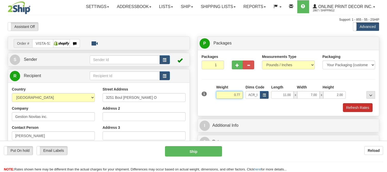
type input "0.77"
click at [357, 111] on button "Refresh Rates" at bounding box center [358, 107] width 30 height 9
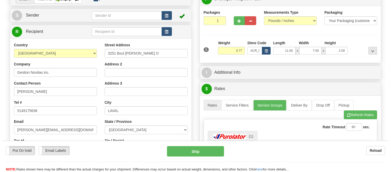
scroll to position [0, 0]
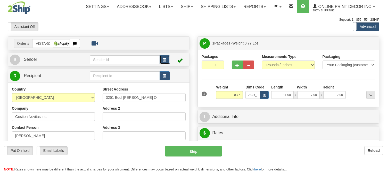
click at [165, 59] on span "button" at bounding box center [165, 59] width 4 height 3
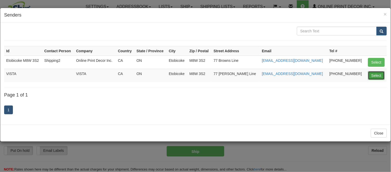
click at [376, 78] on button "Select" at bounding box center [376, 75] width 17 height 9
type input "VISTA"
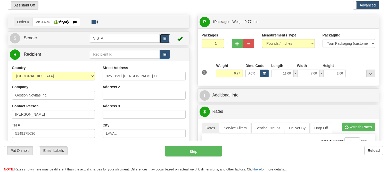
scroll to position [57, 0]
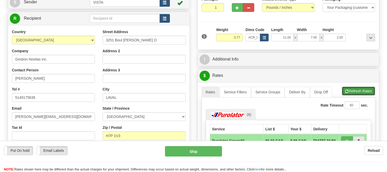
click at [355, 89] on button "Refresh Rates" at bounding box center [358, 90] width 33 height 9
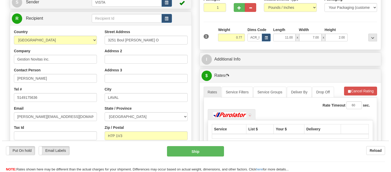
scroll to position [115, 0]
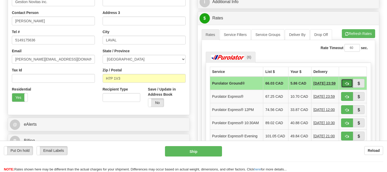
click at [342, 84] on button "button" at bounding box center [347, 83] width 12 height 9
type input "260"
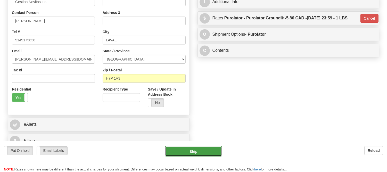
click at [183, 150] on button "Ship" at bounding box center [193, 151] width 57 height 10
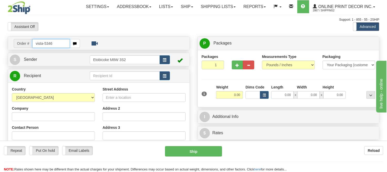
type input "vista-5346"
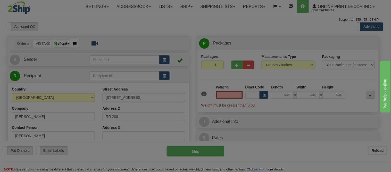
type input "AUSTIN"
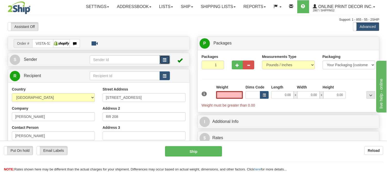
type input "0.00"
click at [165, 59] on span "button" at bounding box center [165, 59] width 4 height 3
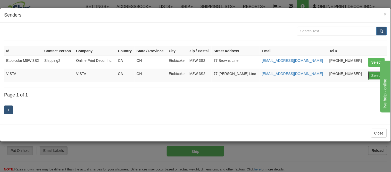
click at [372, 76] on button "Select" at bounding box center [376, 75] width 17 height 9
type input "VISTA"
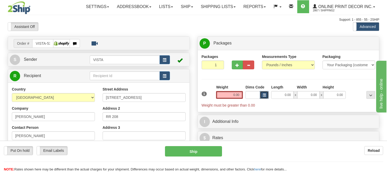
click at [266, 95] on button "button" at bounding box center [264, 95] width 9 height 8
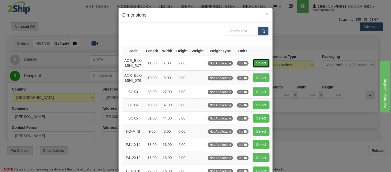
click at [267, 62] on button "Select" at bounding box center [261, 63] width 17 height 9
type input "ACR_BLK-MINI_5X7"
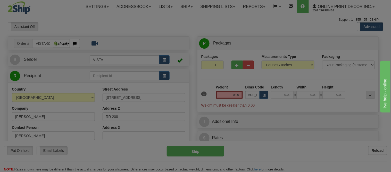
type input "11.00"
type input "7.00"
type input "2.00"
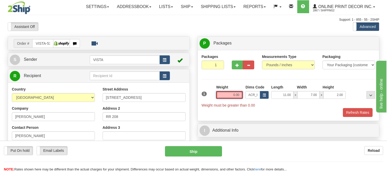
drag, startPoint x: 240, startPoint y: 95, endPoint x: 207, endPoint y: 96, distance: 33.3
click at [207, 96] on div "1 Weight 0.00 Dims Code x x" at bounding box center [288, 95] width 176 height 23
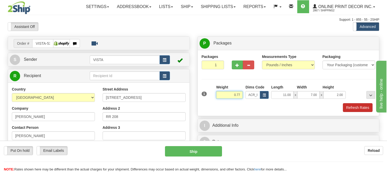
type input "0.77"
click at [355, 111] on button "Refresh Rates" at bounding box center [358, 107] width 30 height 9
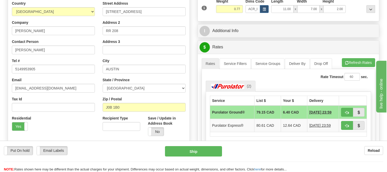
scroll to position [86, 0]
click at [347, 111] on span "button" at bounding box center [347, 111] width 4 height 3
type input "260"
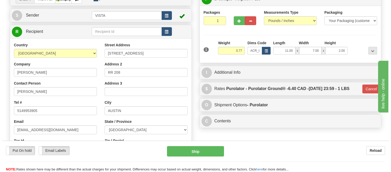
scroll to position [0, 0]
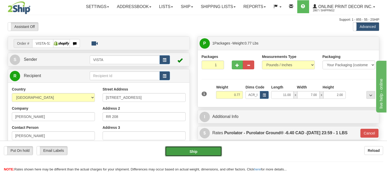
click at [215, 151] on button "Ship" at bounding box center [193, 151] width 57 height 10
